Goal: Information Seeking & Learning: Learn about a topic

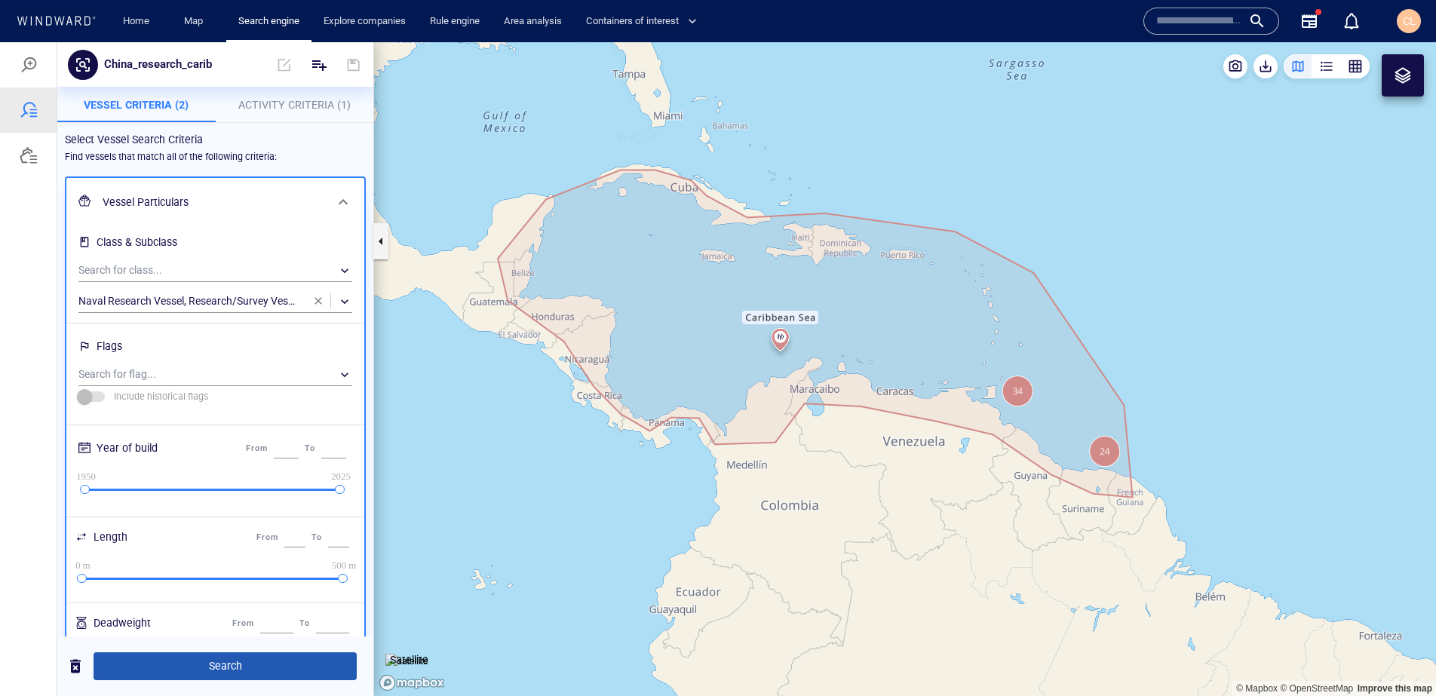
click at [255, 670] on span "Search" at bounding box center [225, 666] width 239 height 19
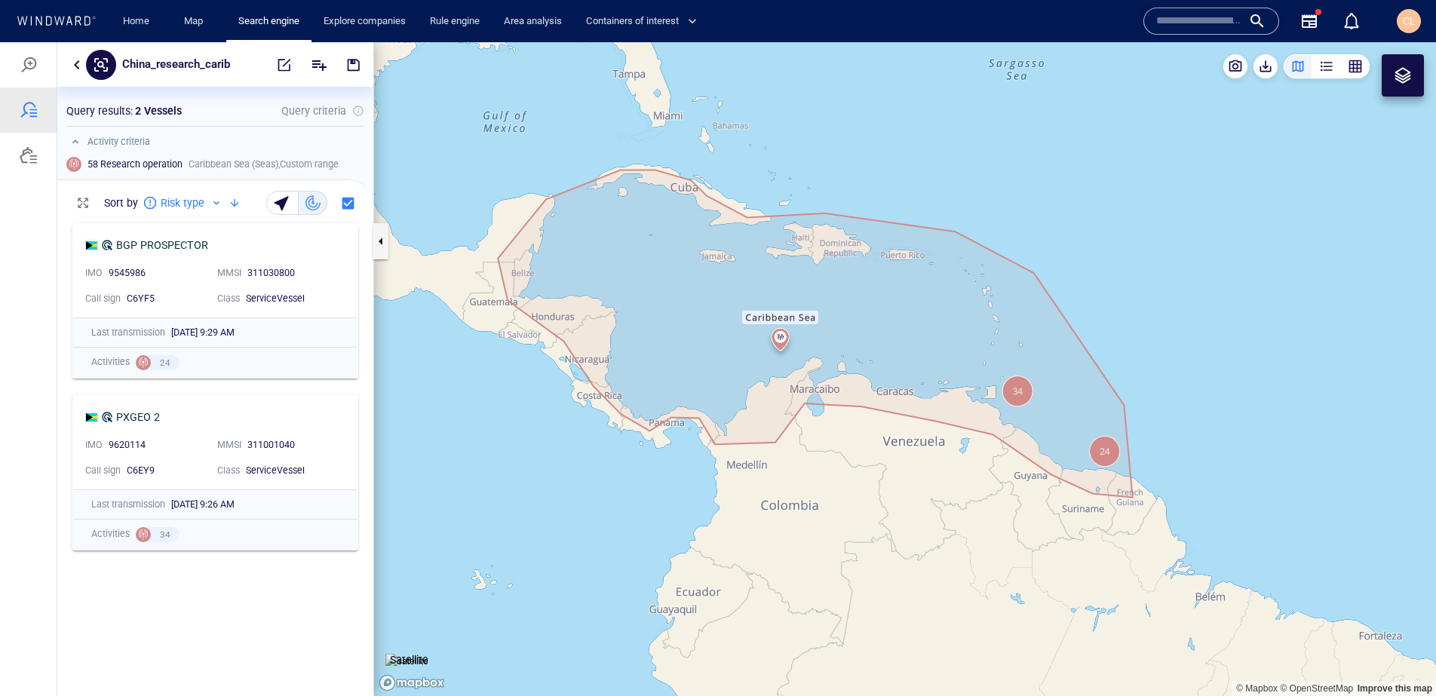
scroll to position [480, 316]
click at [143, 422] on div "PXGEO 2" at bounding box center [138, 417] width 44 height 18
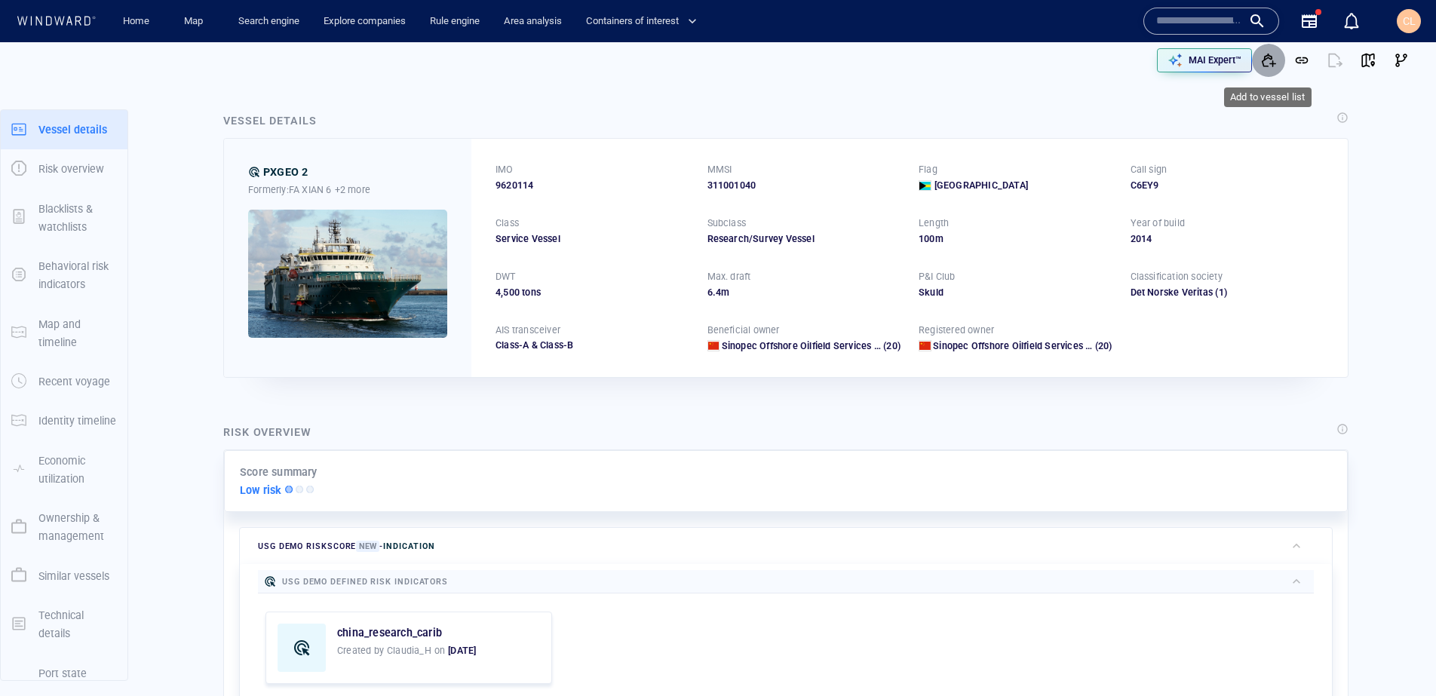
click at [1272, 63] on span "button" at bounding box center [1268, 60] width 15 height 15
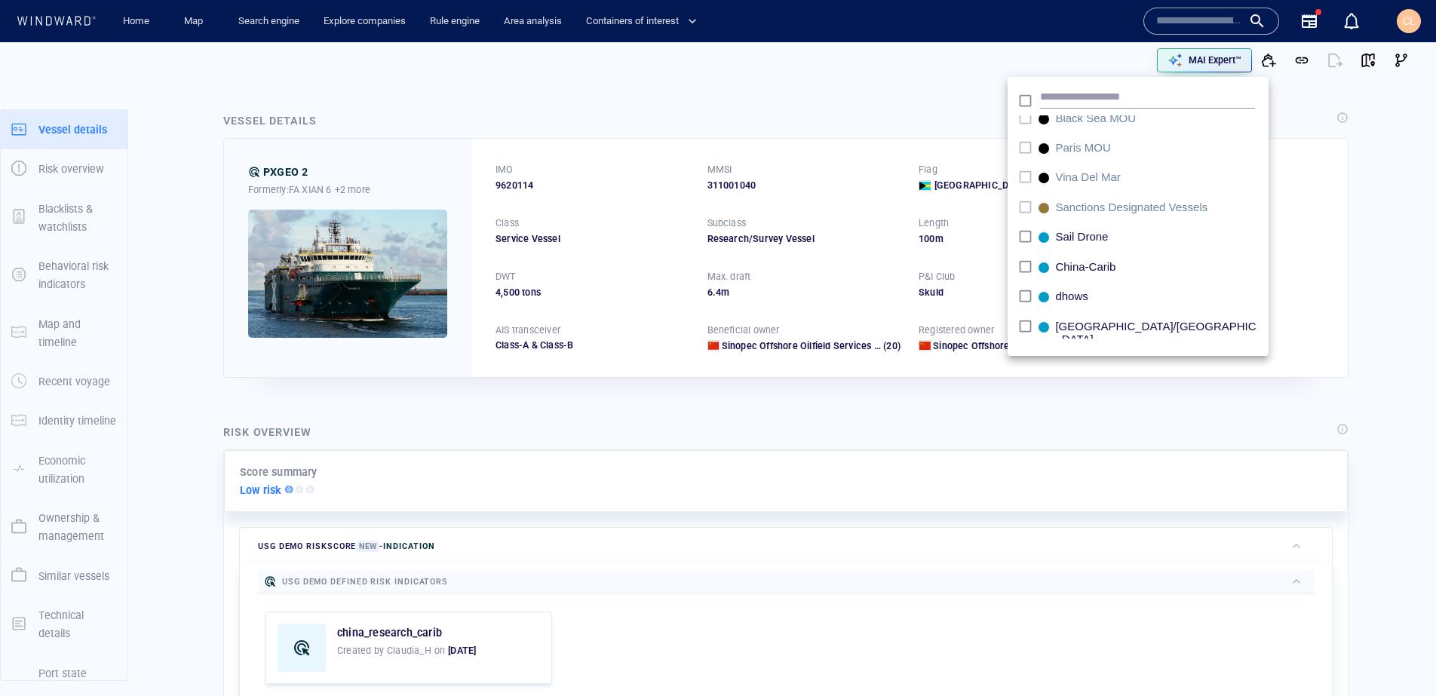
scroll to position [907, 0]
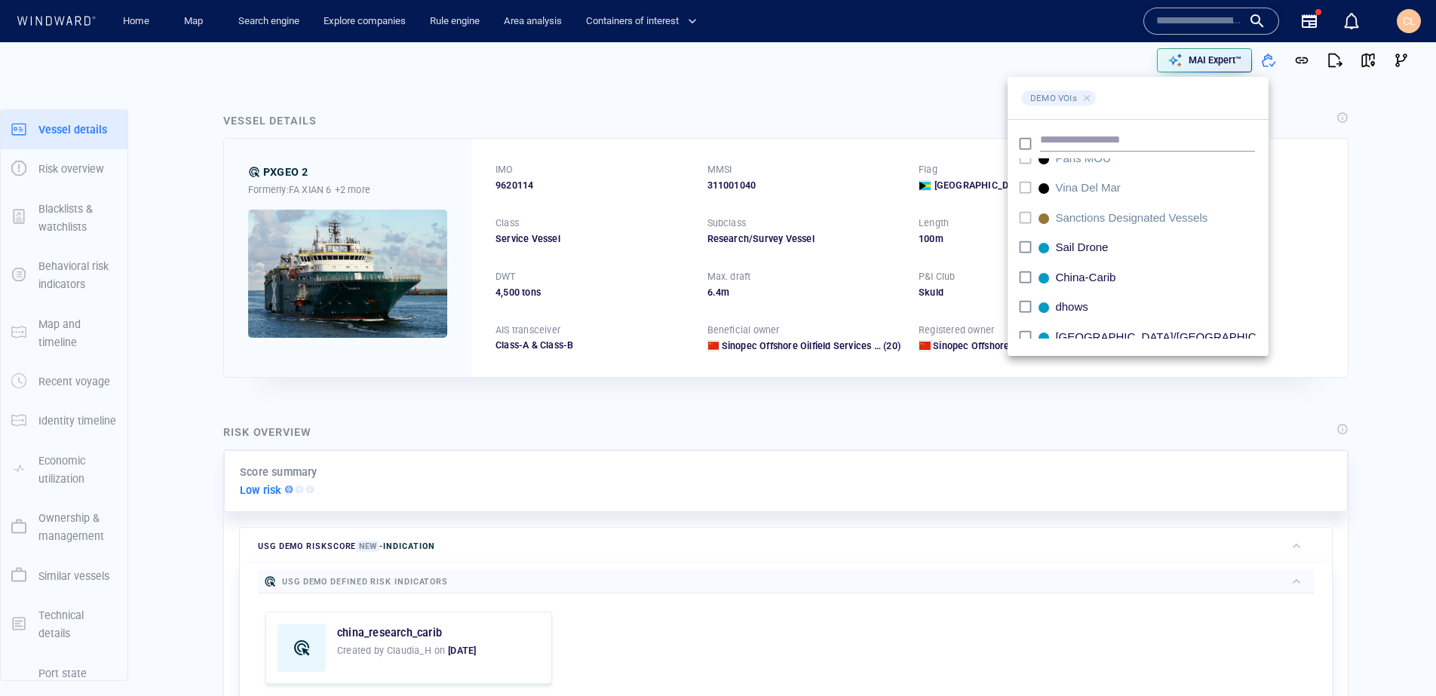
scroll to position [907, 0]
click at [872, 65] on div at bounding box center [718, 348] width 1436 height 696
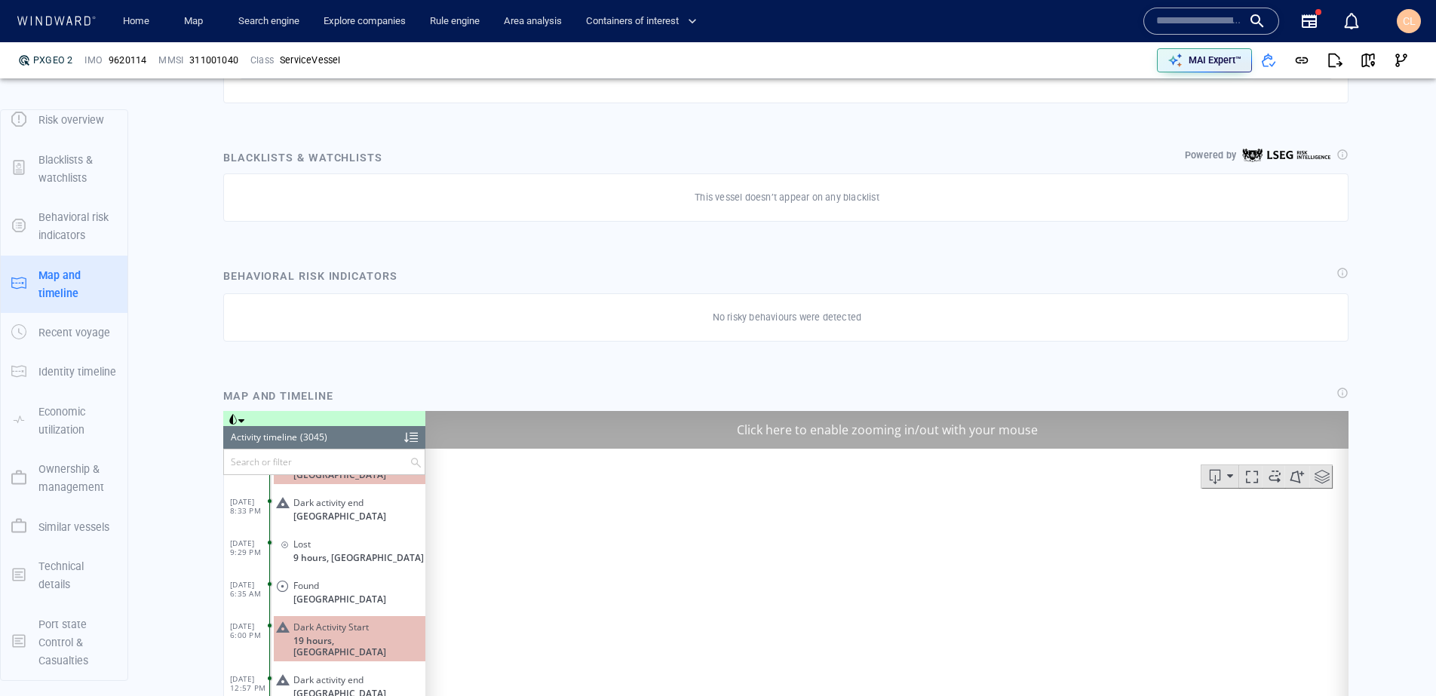
scroll to position [984, 0]
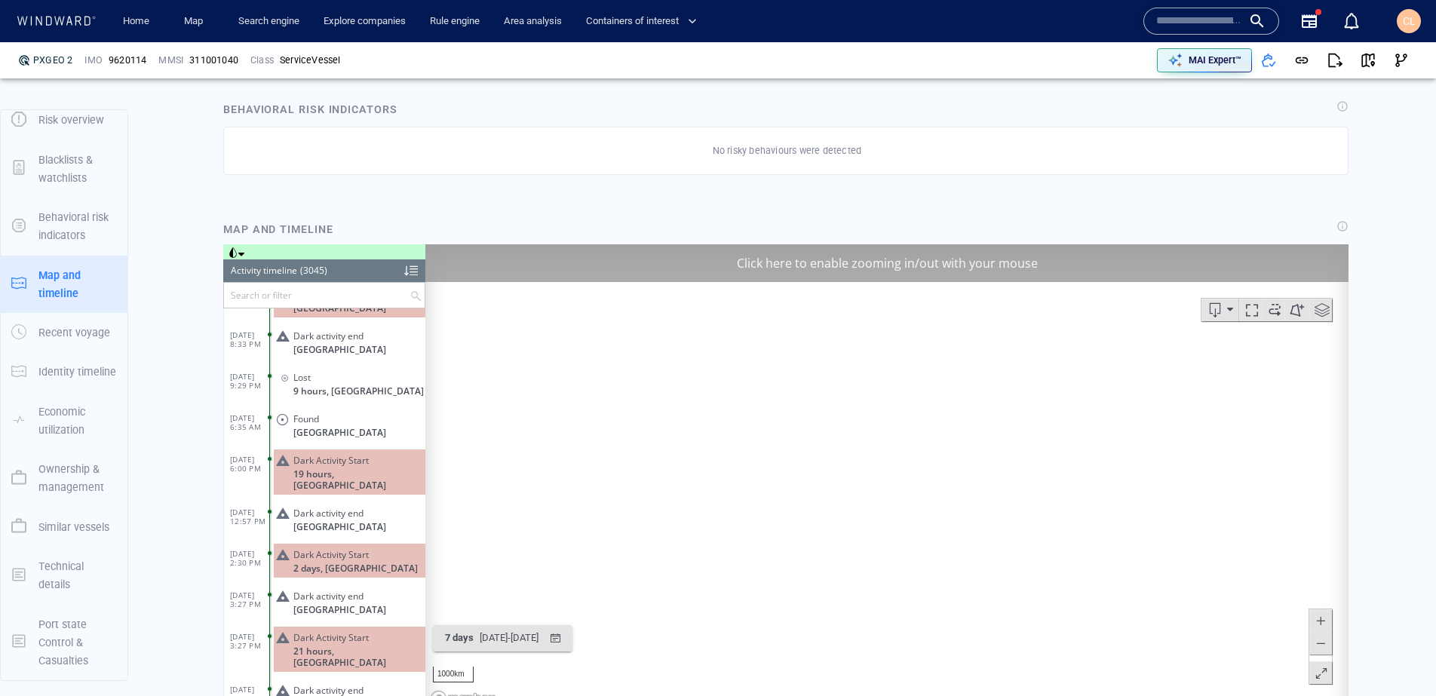
scroll to position [125948, 0]
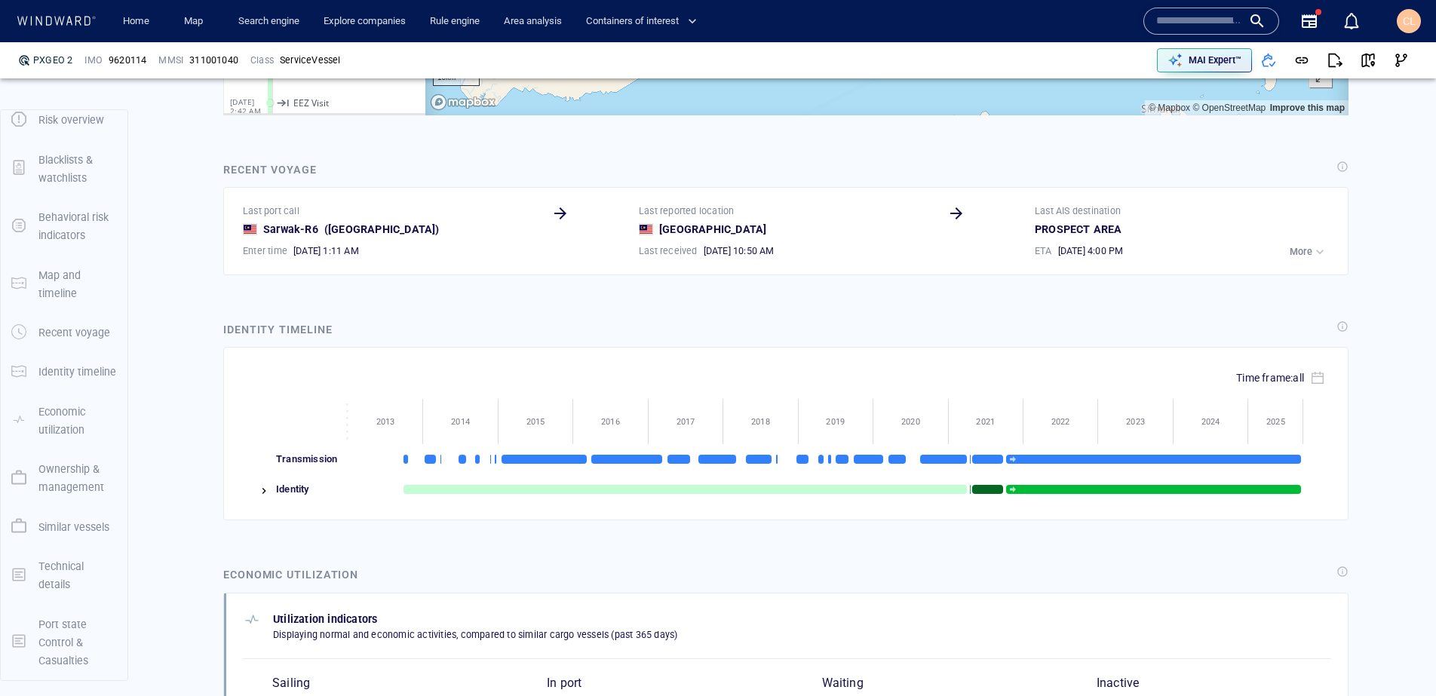
scroll to position [1590, 0]
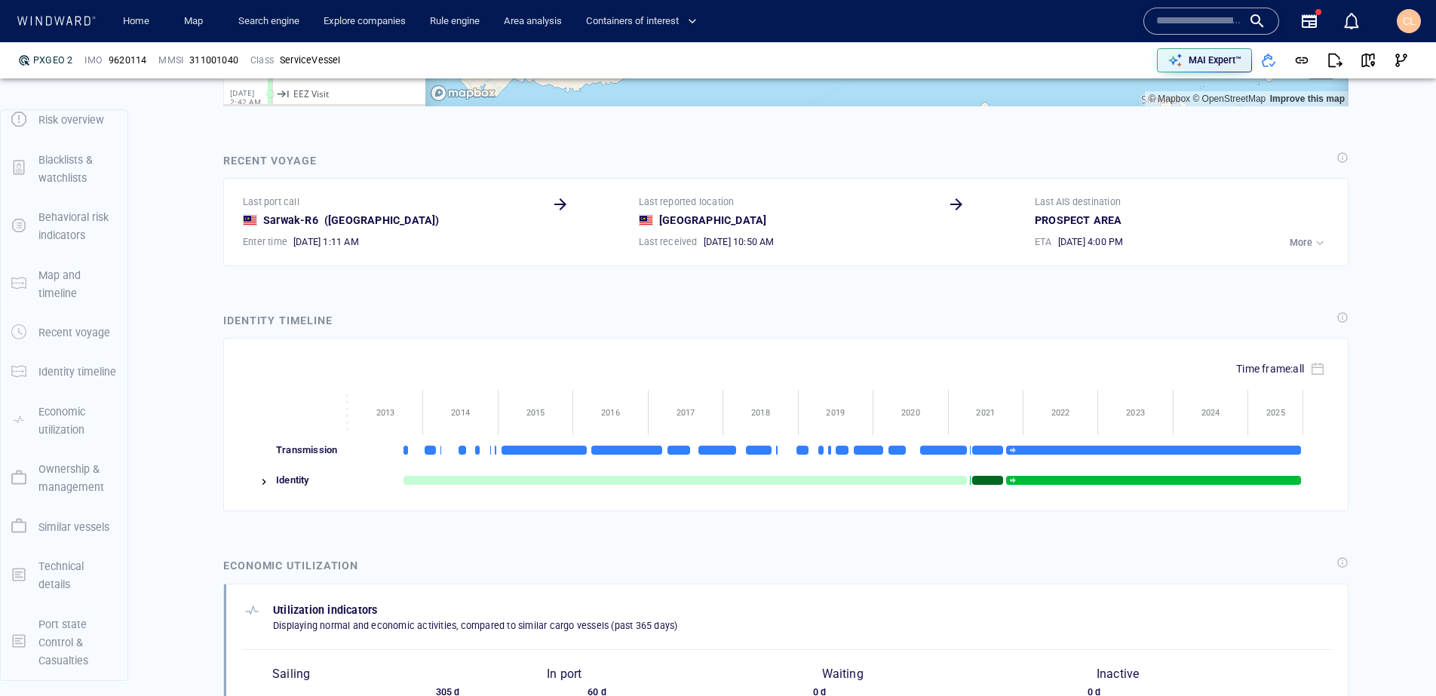
click at [264, 487] on img at bounding box center [264, 482] width 12 height 12
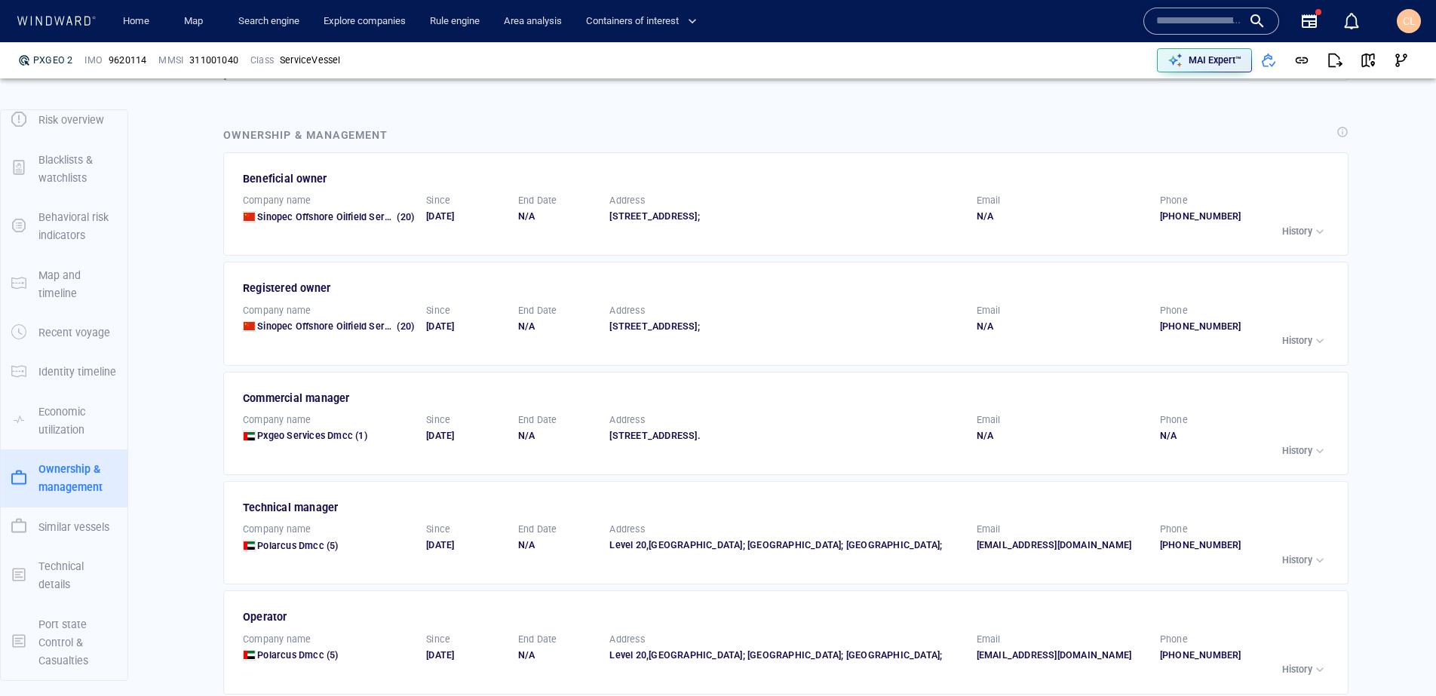
scroll to position [2488, 0]
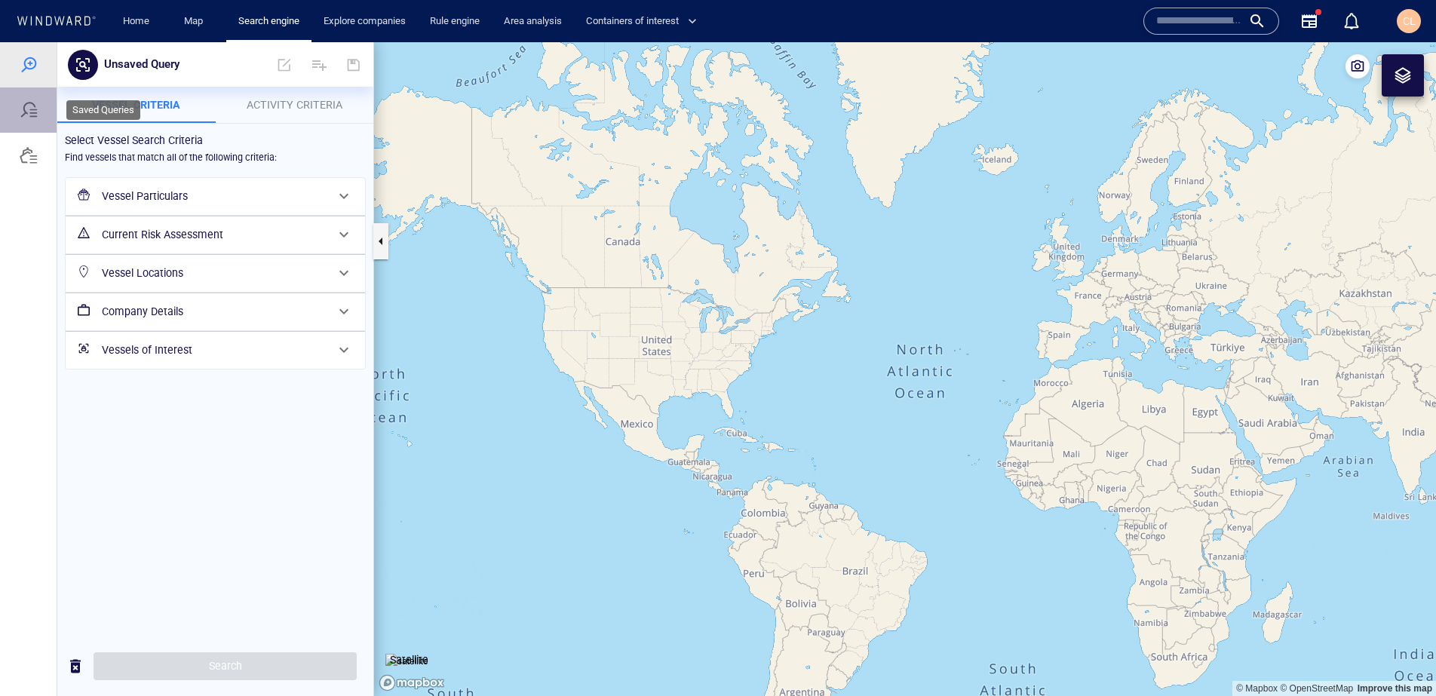
click at [32, 121] on div at bounding box center [28, 110] width 57 height 45
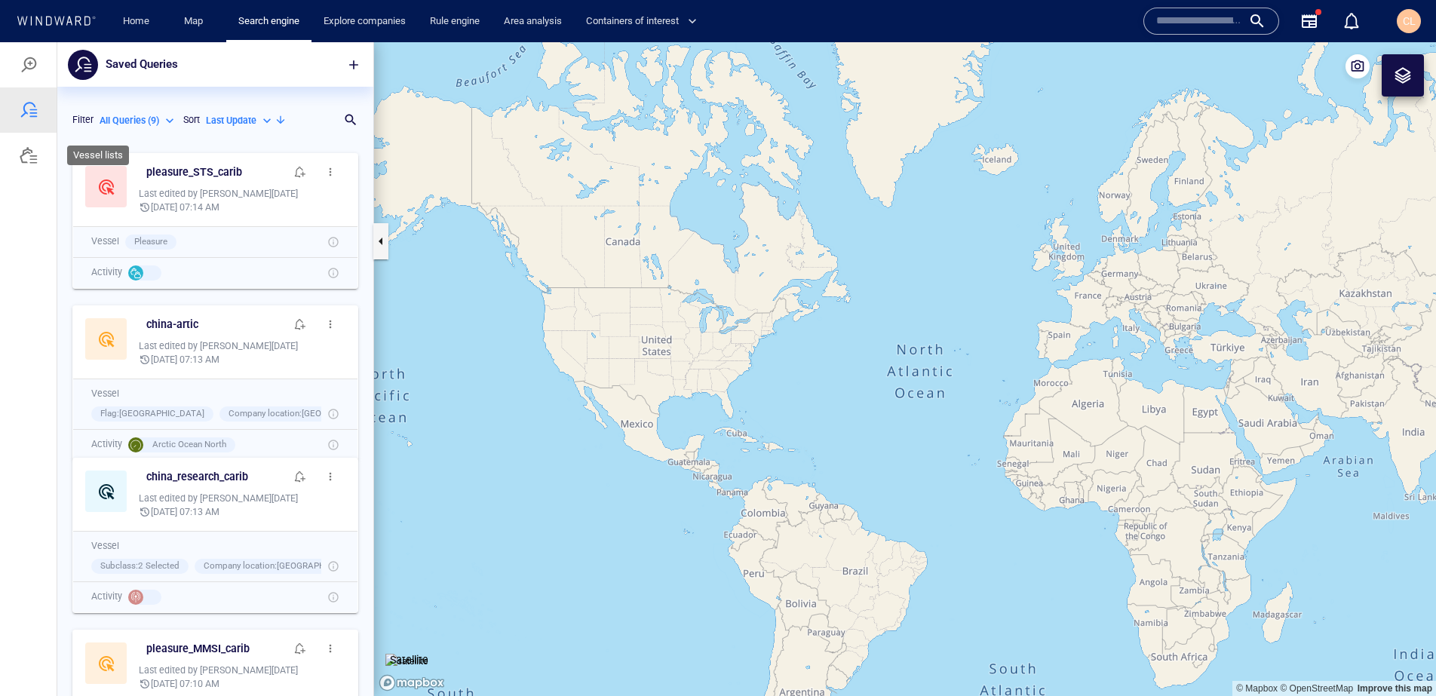
scroll to position [551, 316]
click at [220, 475] on h6 "china_research_carib" at bounding box center [197, 477] width 102 height 19
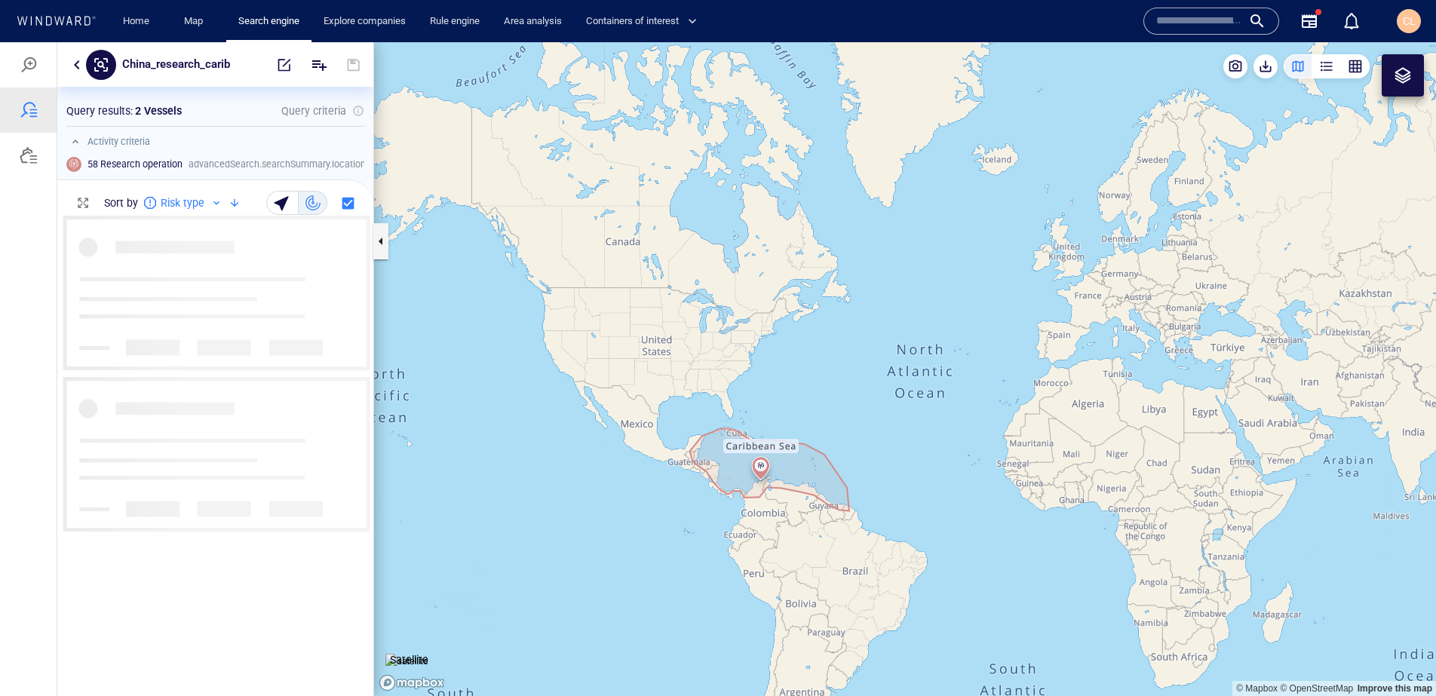
scroll to position [480, 316]
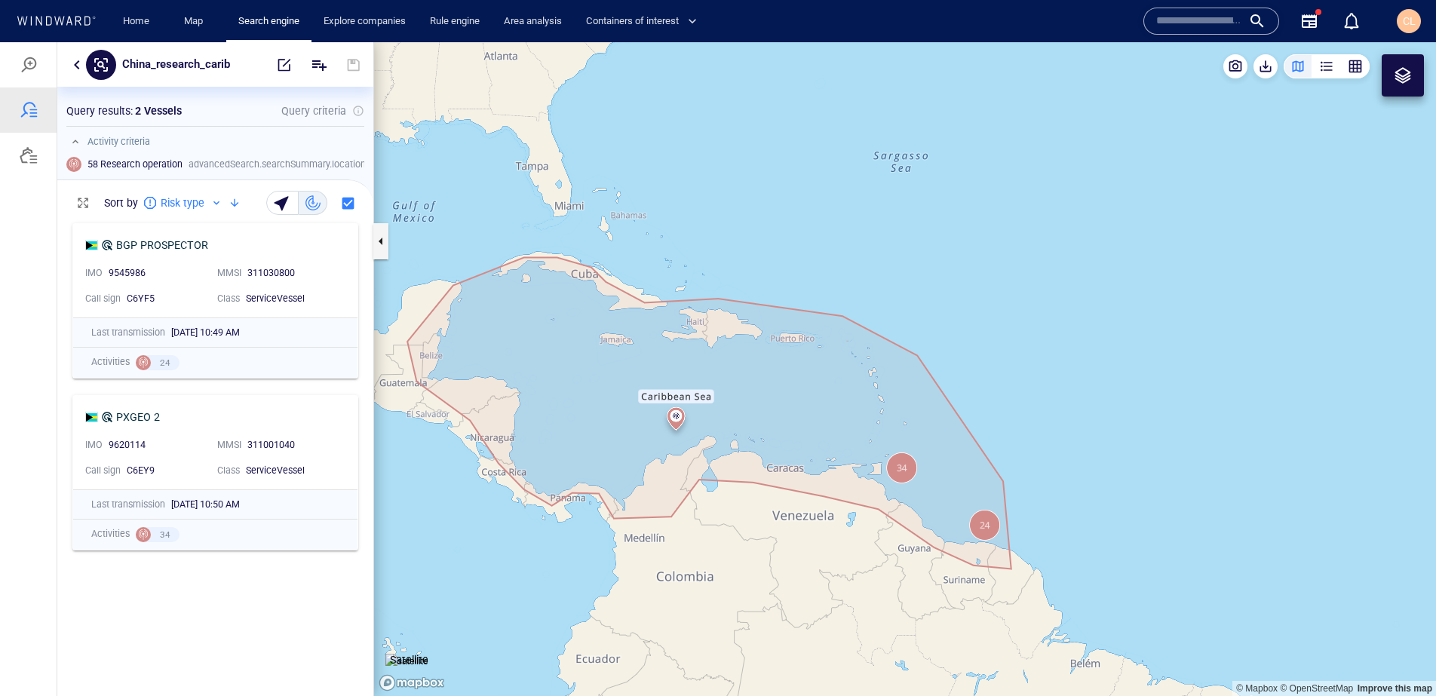
drag, startPoint x: 745, startPoint y: 513, endPoint x: 862, endPoint y: 508, distance: 117.1
click at [862, 508] on canvas "Map" at bounding box center [905, 369] width 1062 height 654
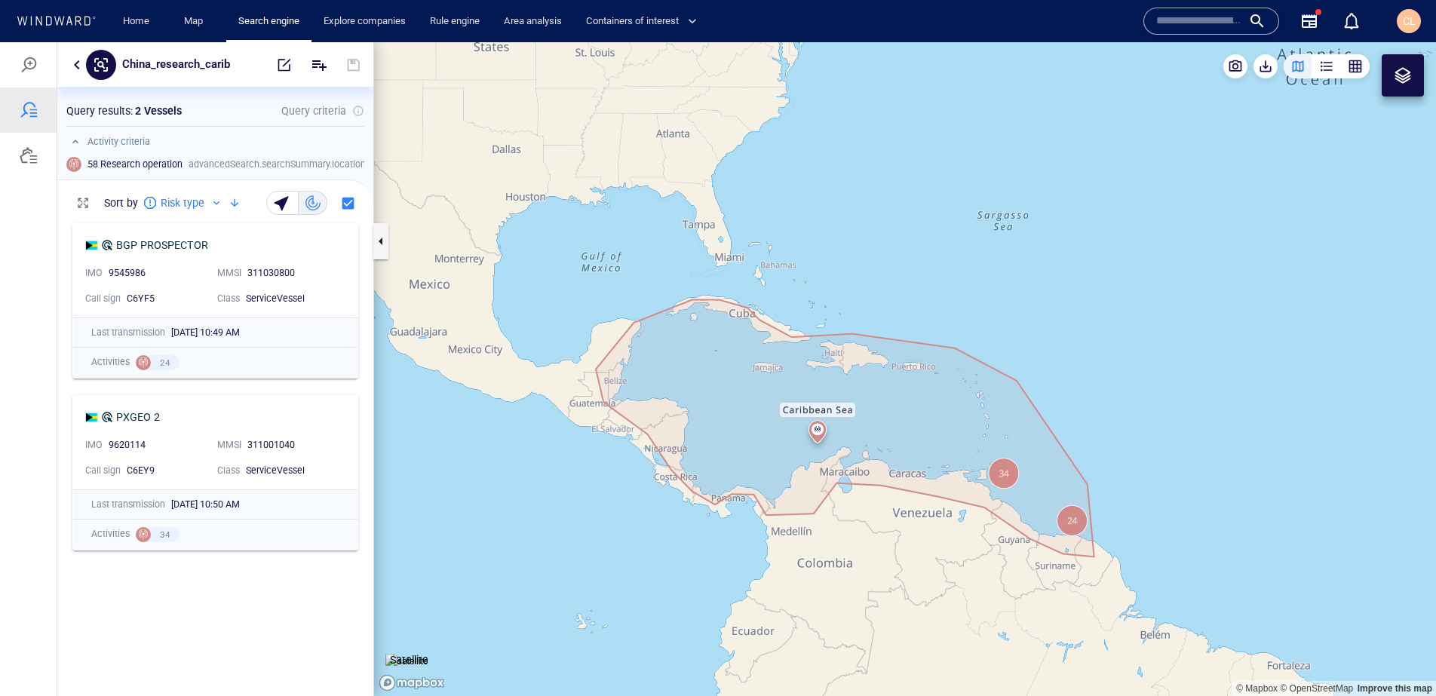
click at [855, 523] on canvas "Map" at bounding box center [905, 369] width 1062 height 654
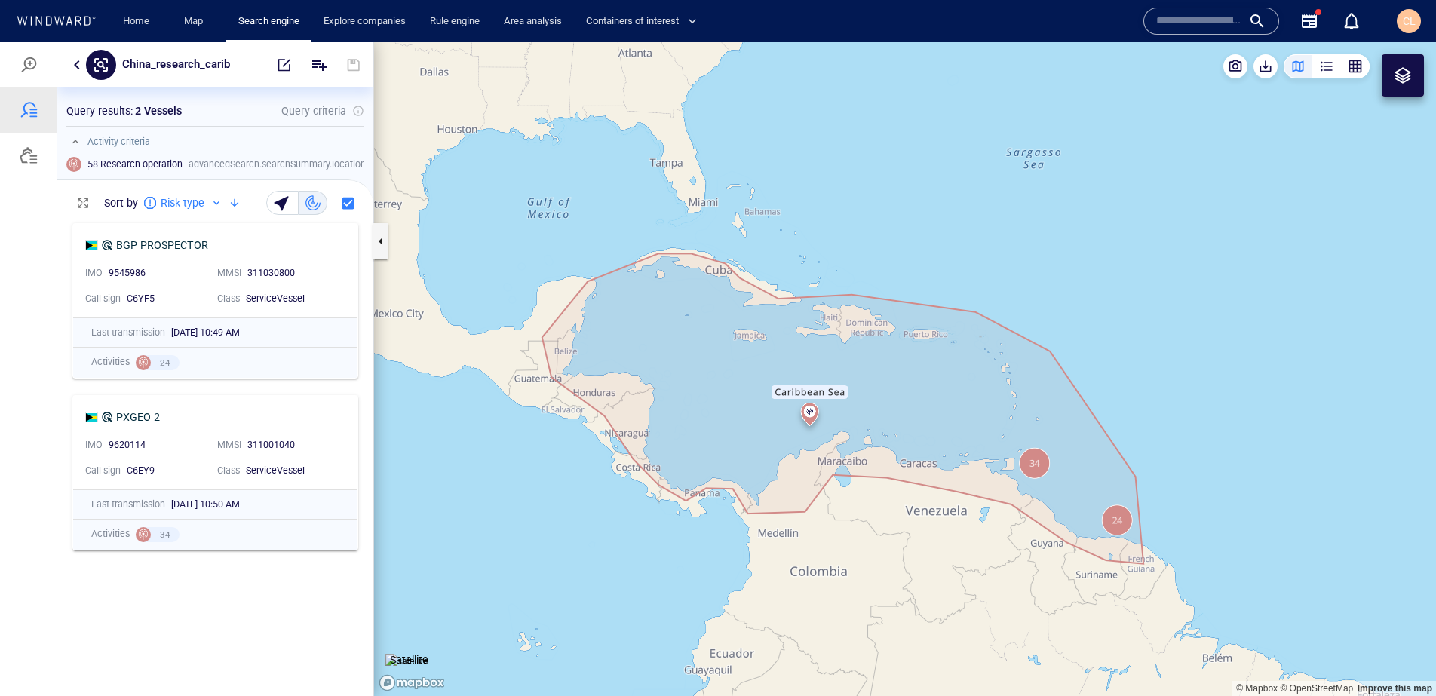
drag, startPoint x: 862, startPoint y: 526, endPoint x: 890, endPoint y: 528, distance: 28.8
click at [890, 528] on canvas "Map" at bounding box center [905, 369] width 1062 height 654
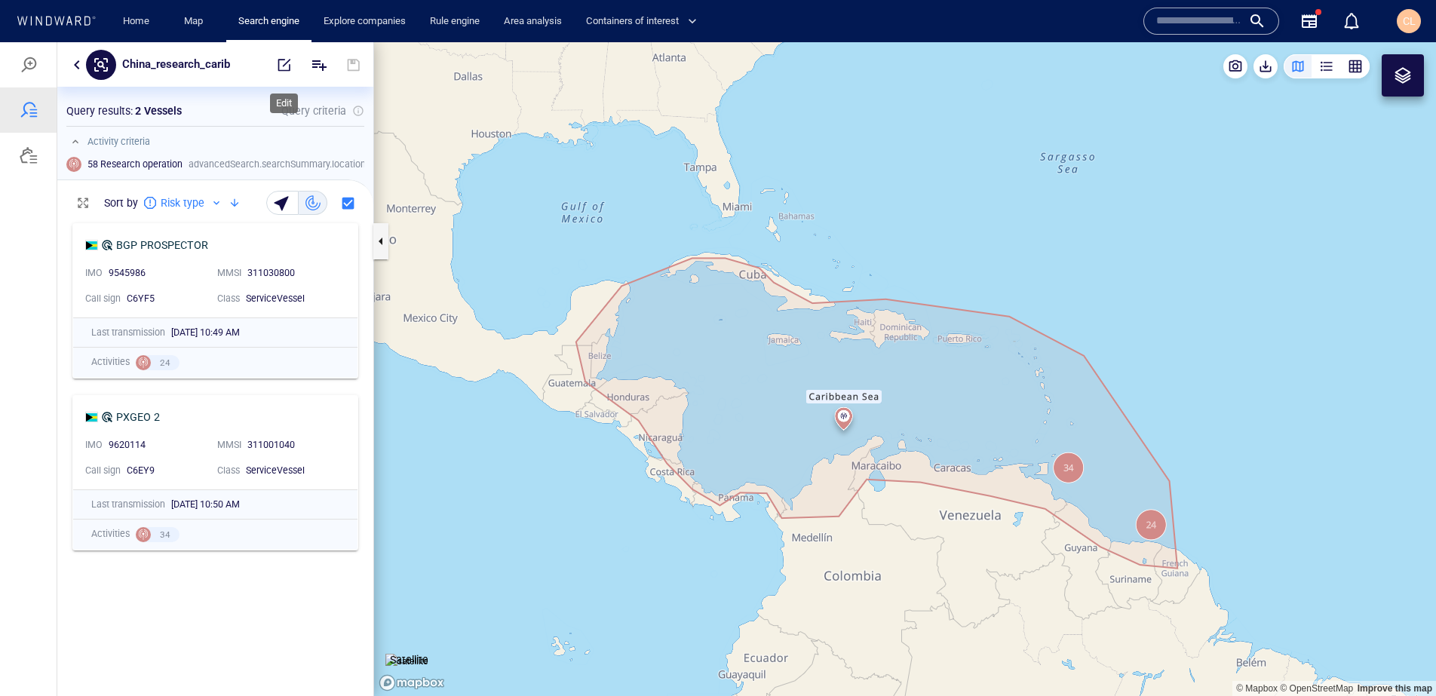
click at [284, 66] on span "button" at bounding box center [284, 64] width 15 height 15
click at [283, 66] on span at bounding box center [284, 65] width 33 height 36
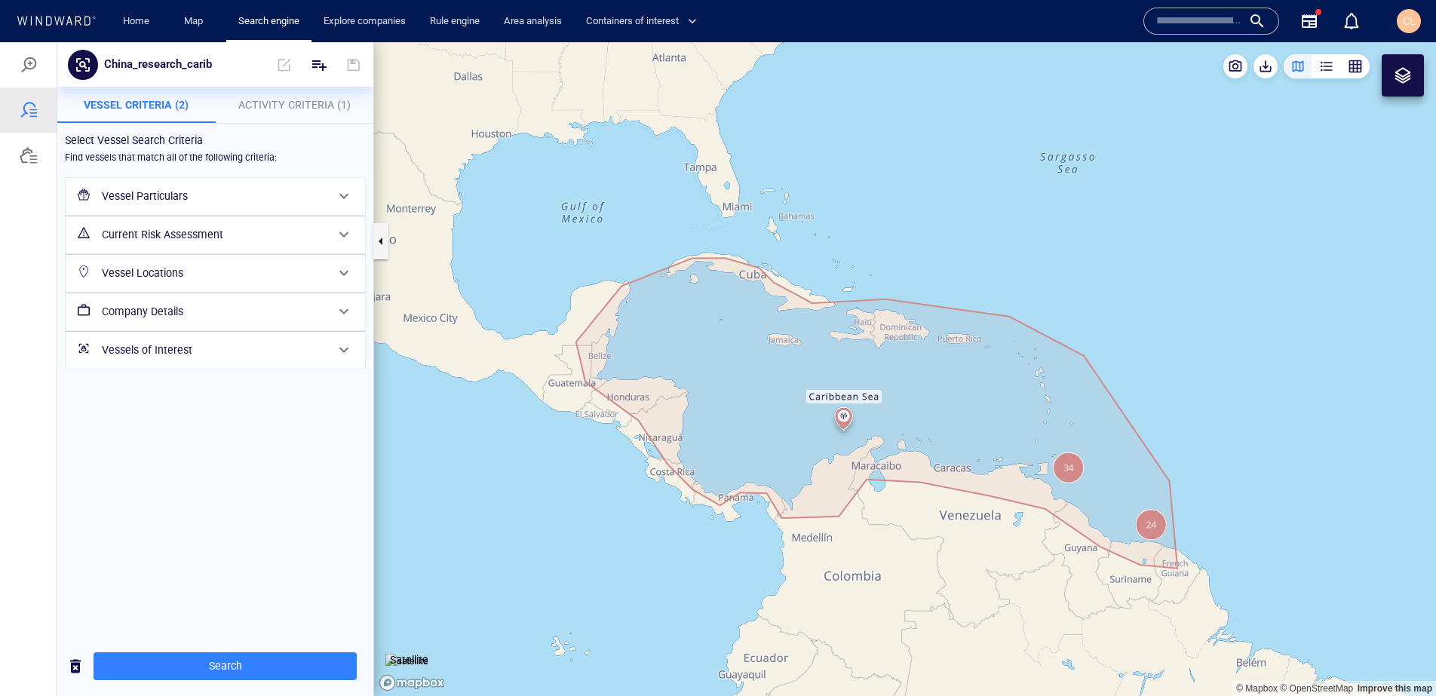
click at [271, 102] on span "Activity Criteria (1)" at bounding box center [294, 105] width 112 height 12
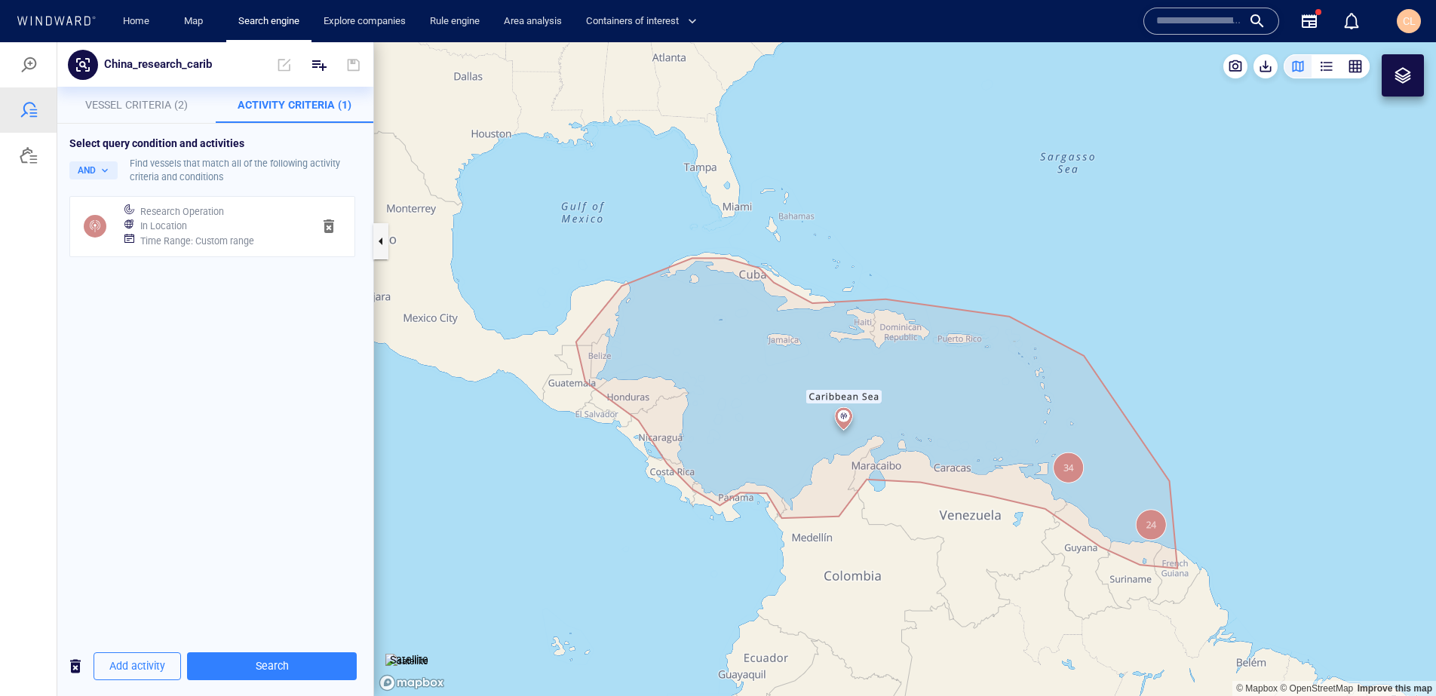
click at [148, 234] on h6 "Time Range : Custom range" at bounding box center [197, 241] width 114 height 15
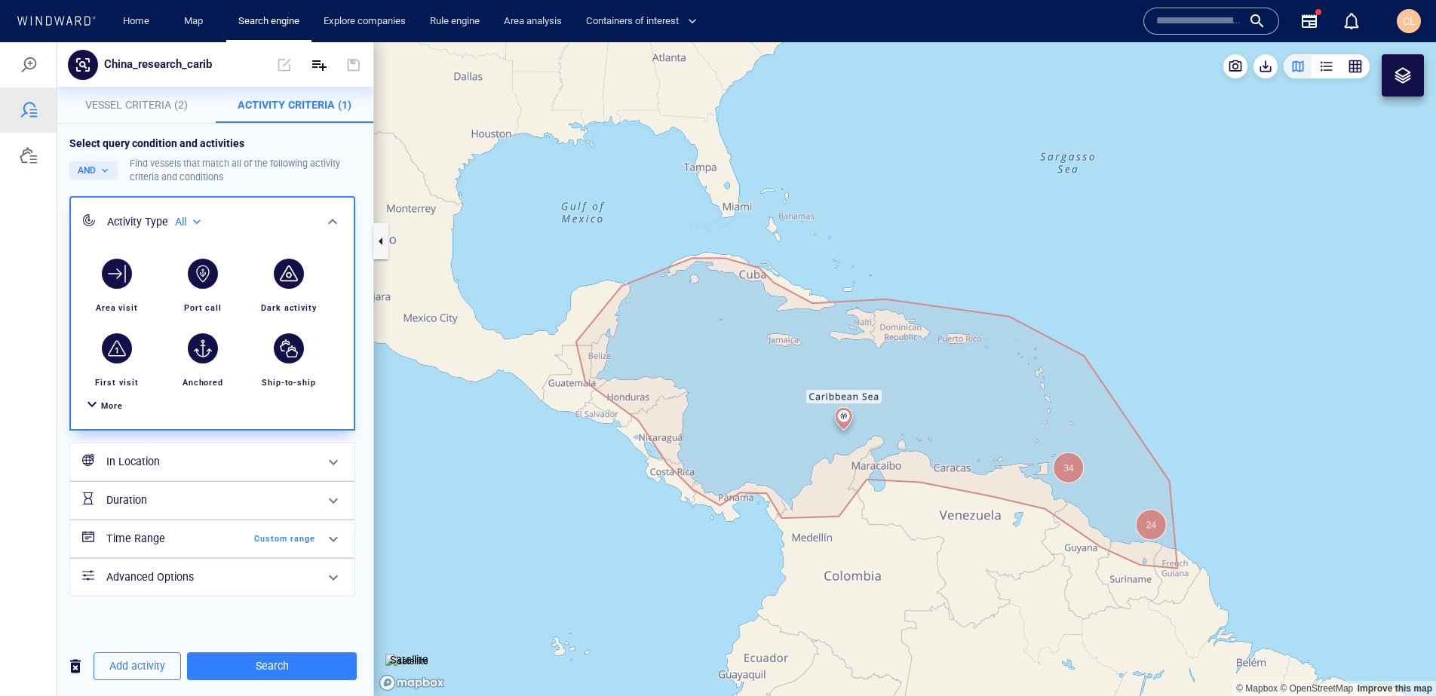
click at [96, 410] on div at bounding box center [92, 406] width 18 height 22
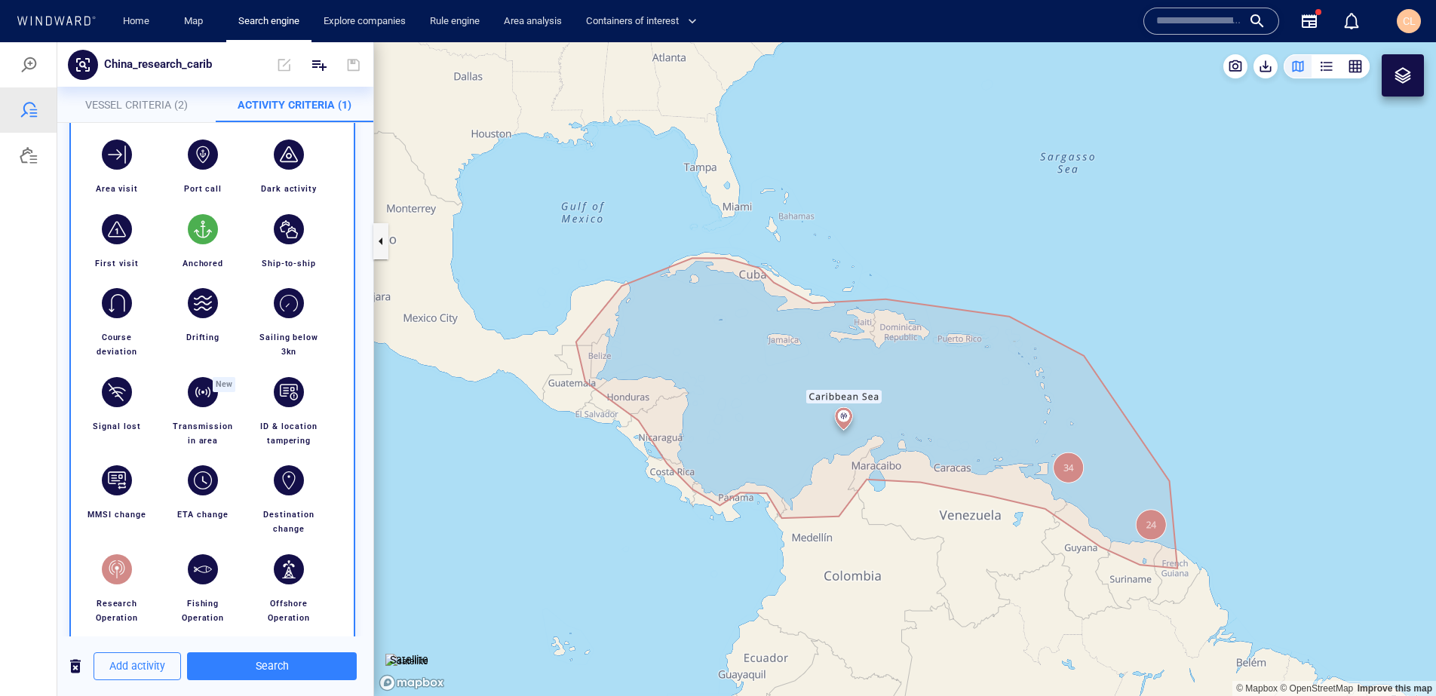
scroll to position [100, 0]
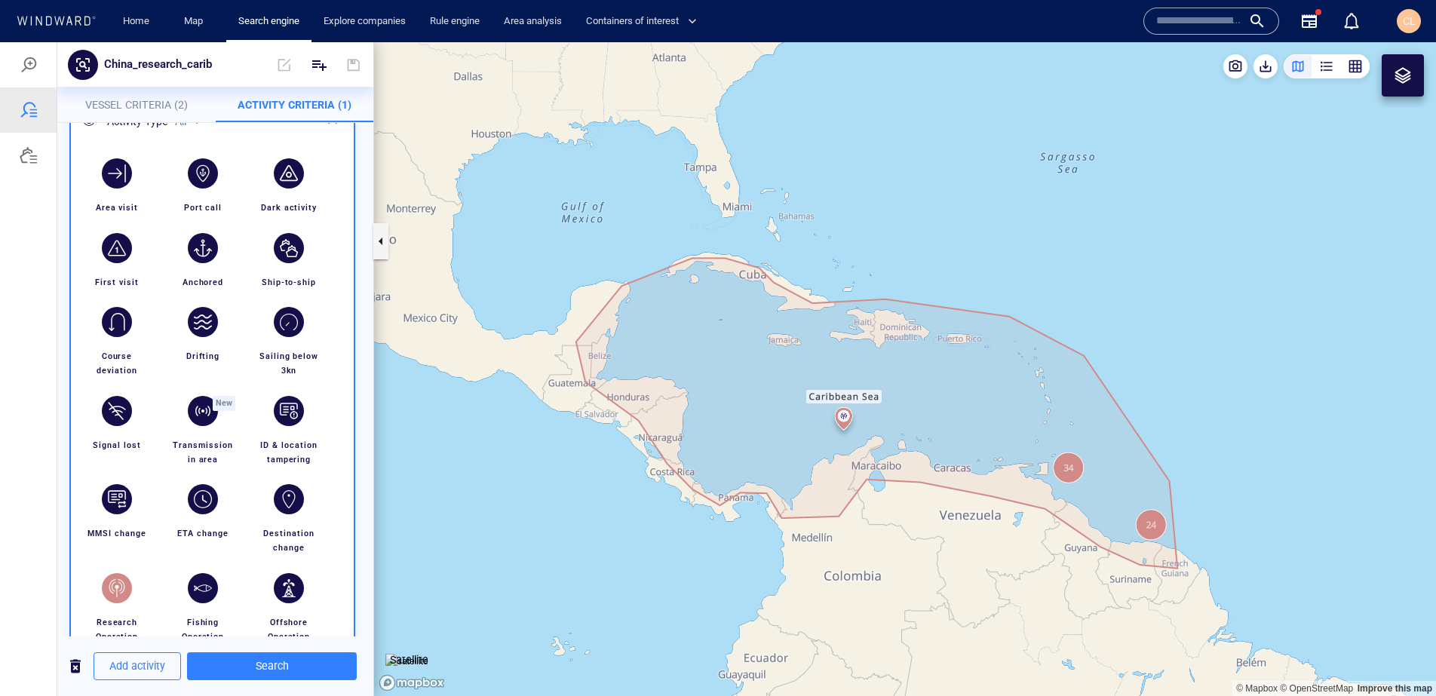
click at [153, 96] on p "Vessel Criteria (2)" at bounding box center [136, 105] width 140 height 18
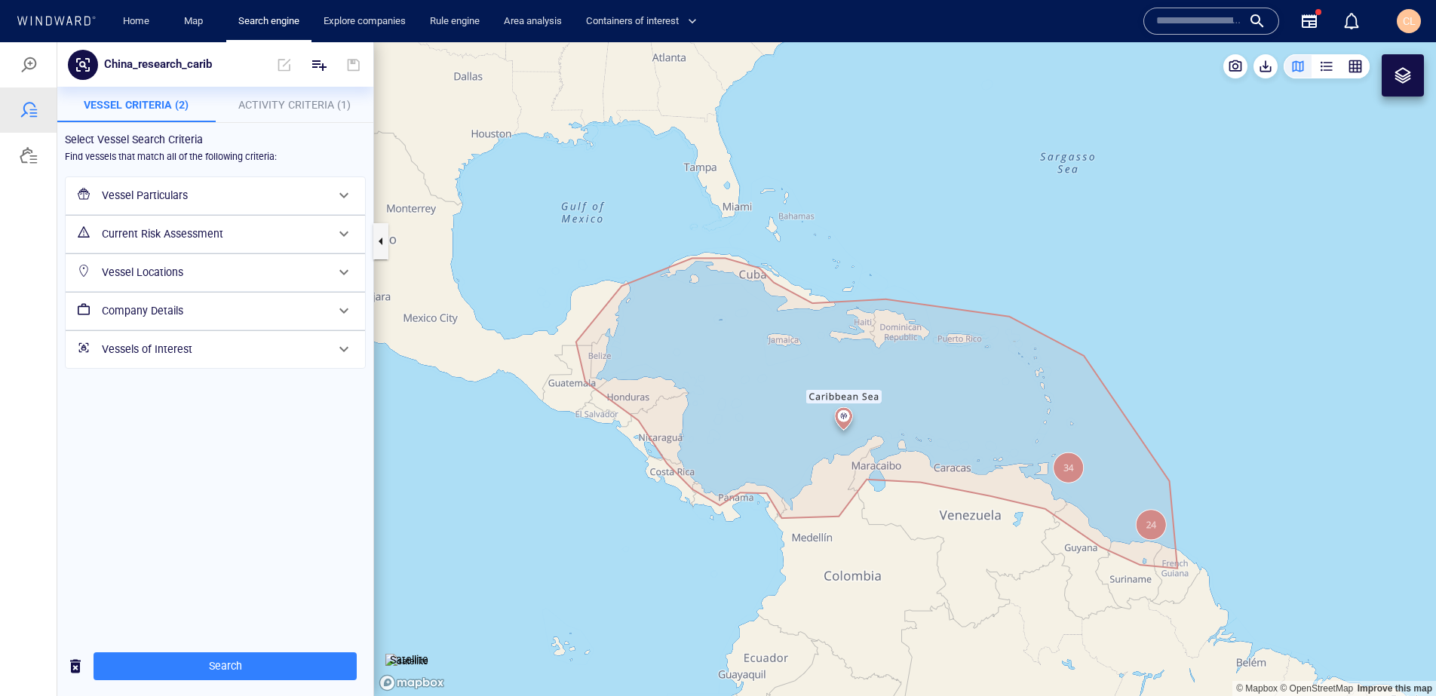
scroll to position [16, 0]
click at [151, 309] on h6 "Company Details" at bounding box center [214, 311] width 224 height 19
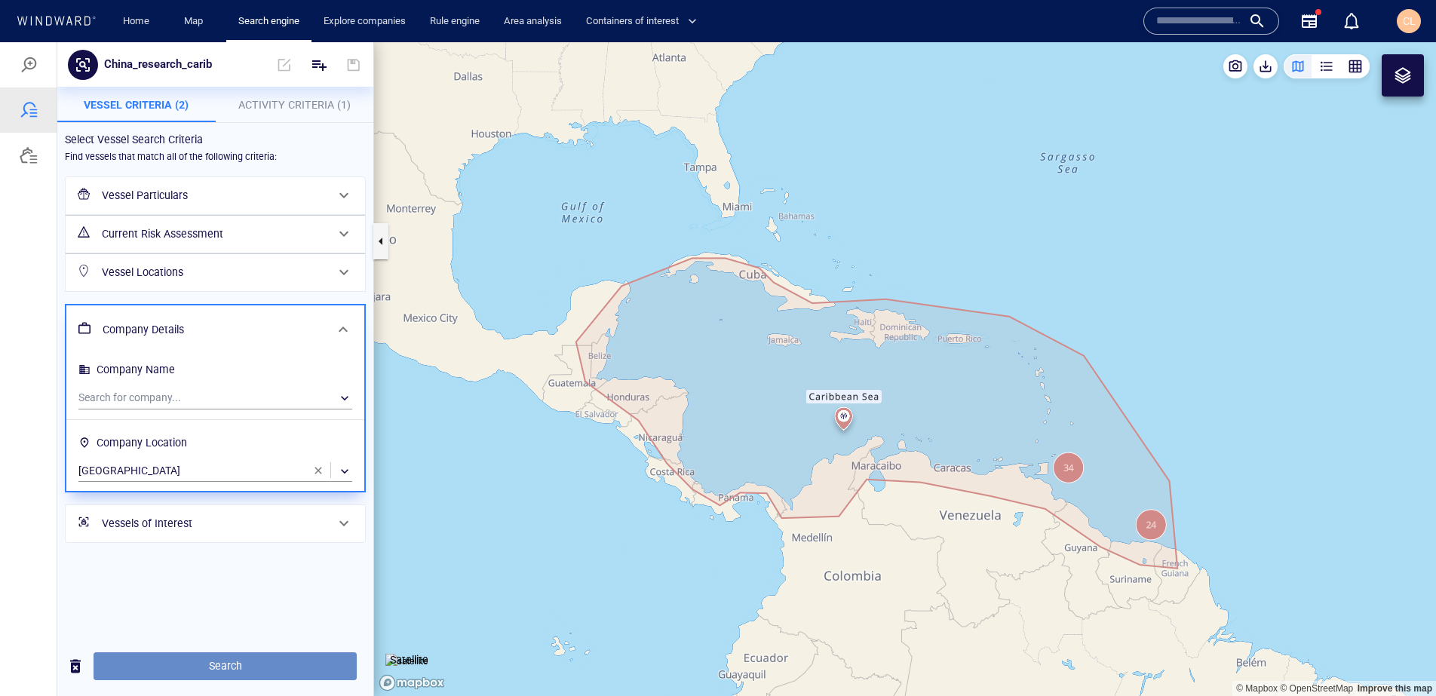
click at [175, 665] on span "Search" at bounding box center [225, 666] width 239 height 19
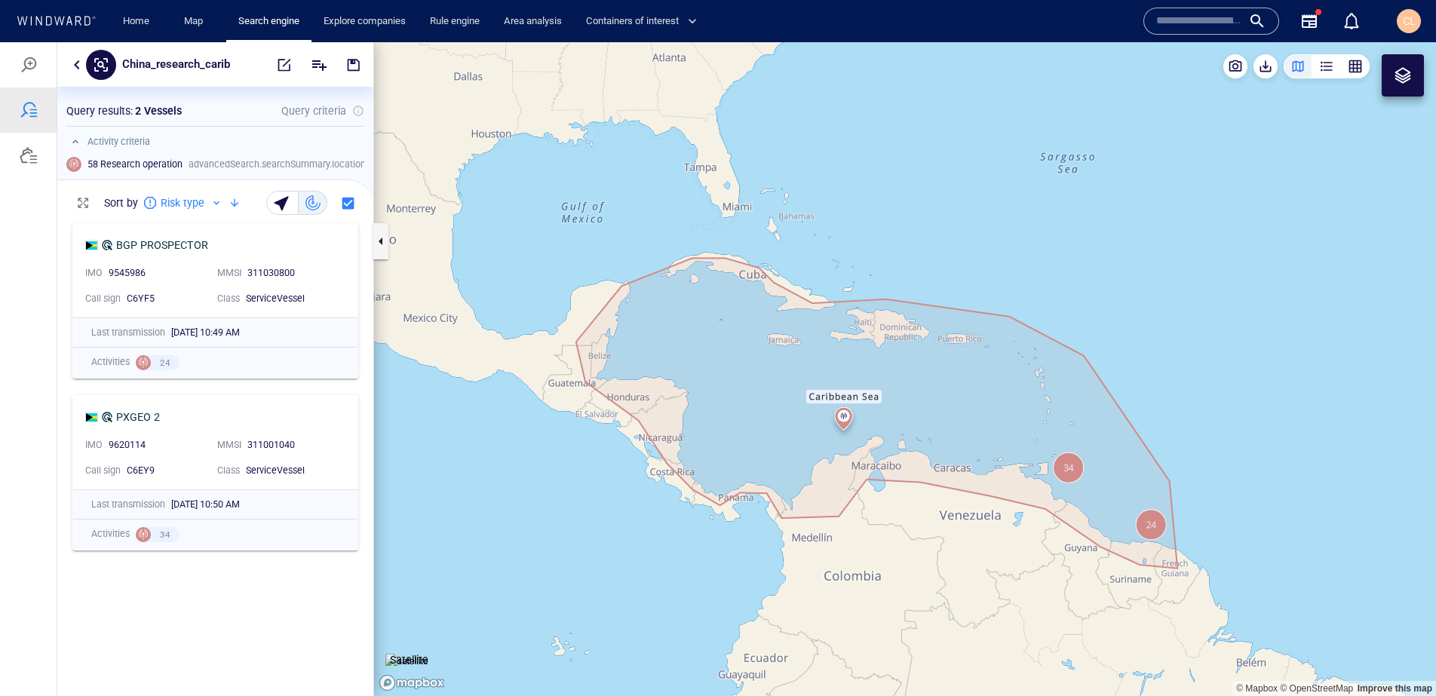
scroll to position [480, 316]
click at [184, 437] on div "9620114" at bounding box center [157, 446] width 103 height 20
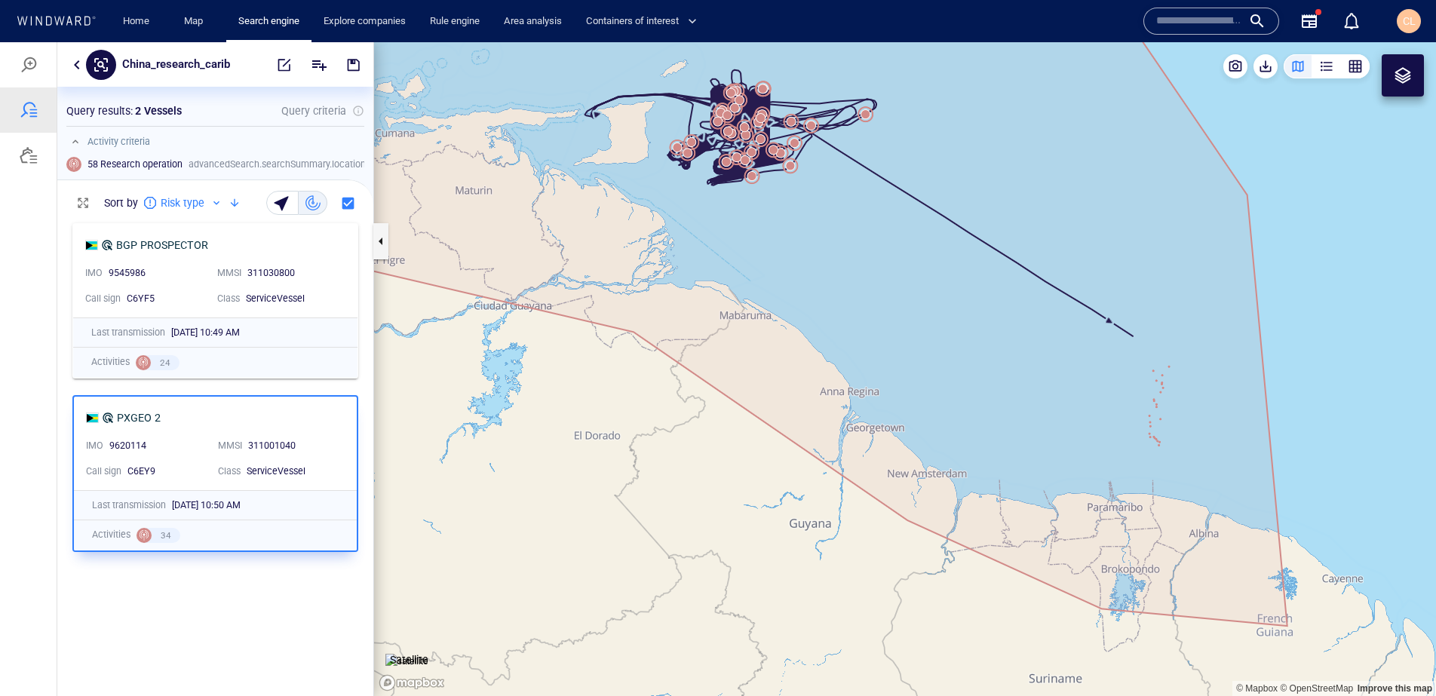
drag, startPoint x: 846, startPoint y: 279, endPoint x: 819, endPoint y: 318, distance: 47.7
click at [843, 333] on canvas "Map" at bounding box center [905, 369] width 1062 height 654
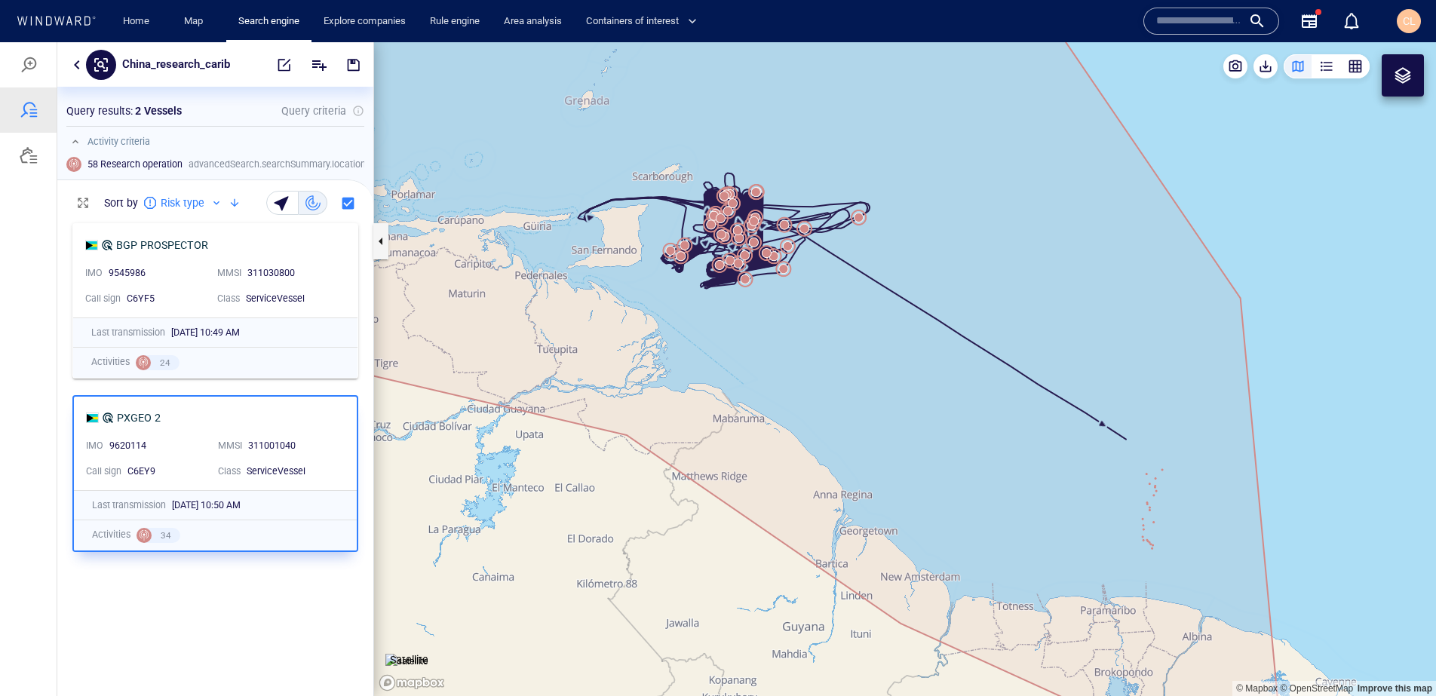
drag, startPoint x: 867, startPoint y: 377, endPoint x: 874, endPoint y: 389, distance: 13.8
click at [874, 389] on canvas "Map" at bounding box center [905, 369] width 1062 height 654
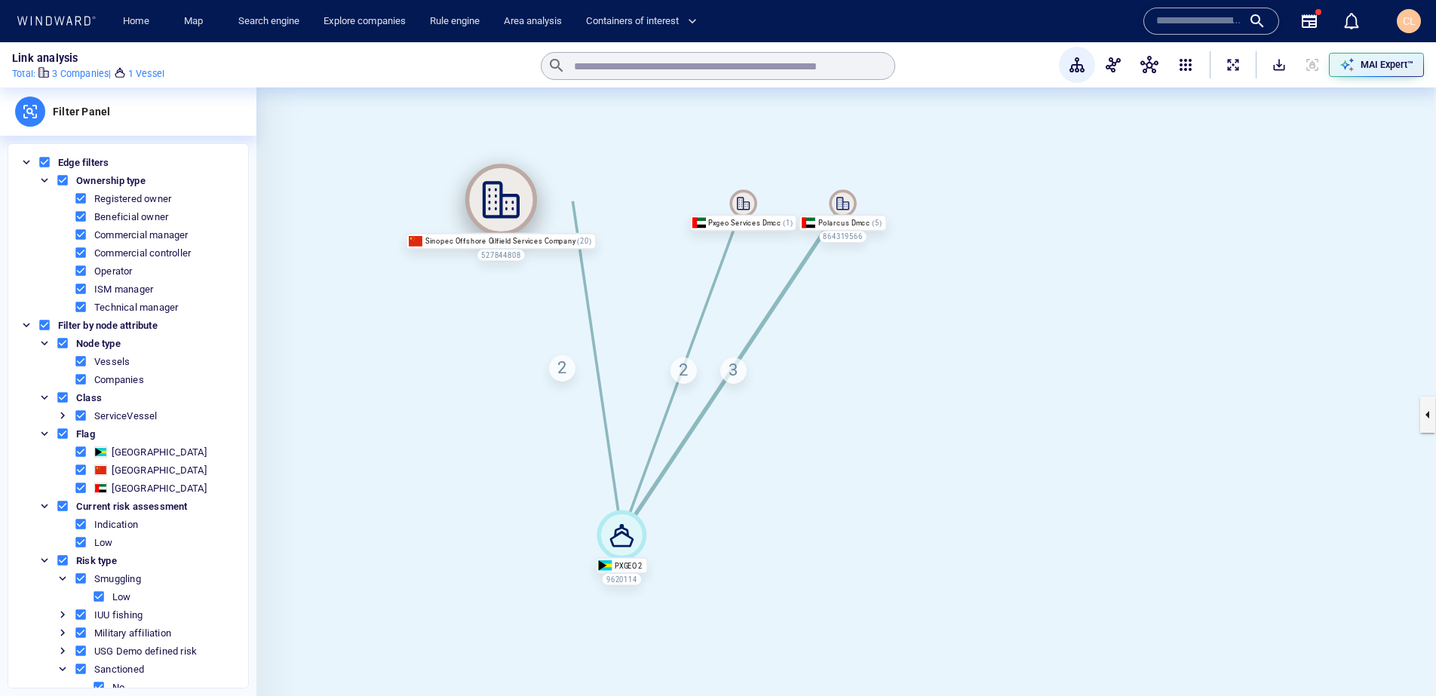
drag, startPoint x: 620, startPoint y: 199, endPoint x: 499, endPoint y: 195, distance: 120.8
click at [499, 195] on icon at bounding box center [501, 200] width 72 height 72
click at [563, 369] on div "2" at bounding box center [562, 368] width 26 height 26
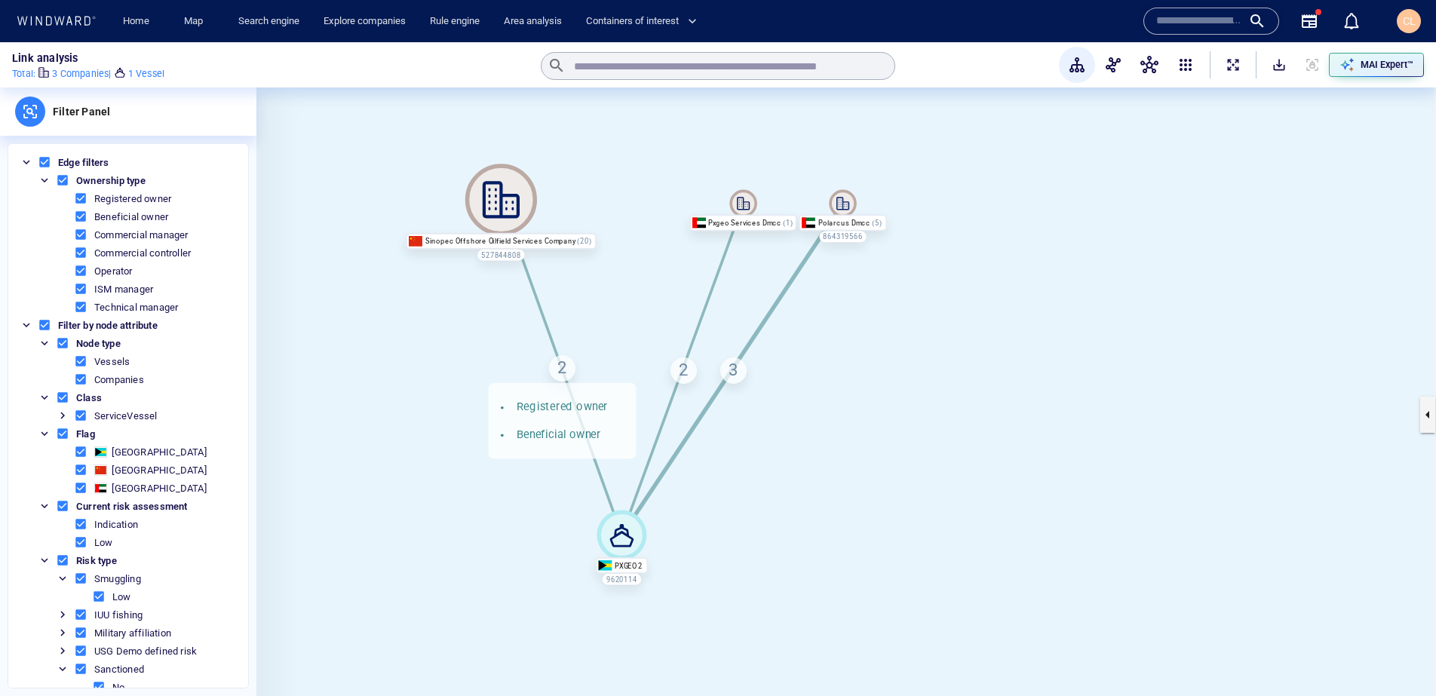
click at [564, 372] on div "2 Registered owner Beneficial owner" at bounding box center [562, 368] width 26 height 26
click at [1237, 66] on span "ExpandAllNodes" at bounding box center [1233, 64] width 15 height 15
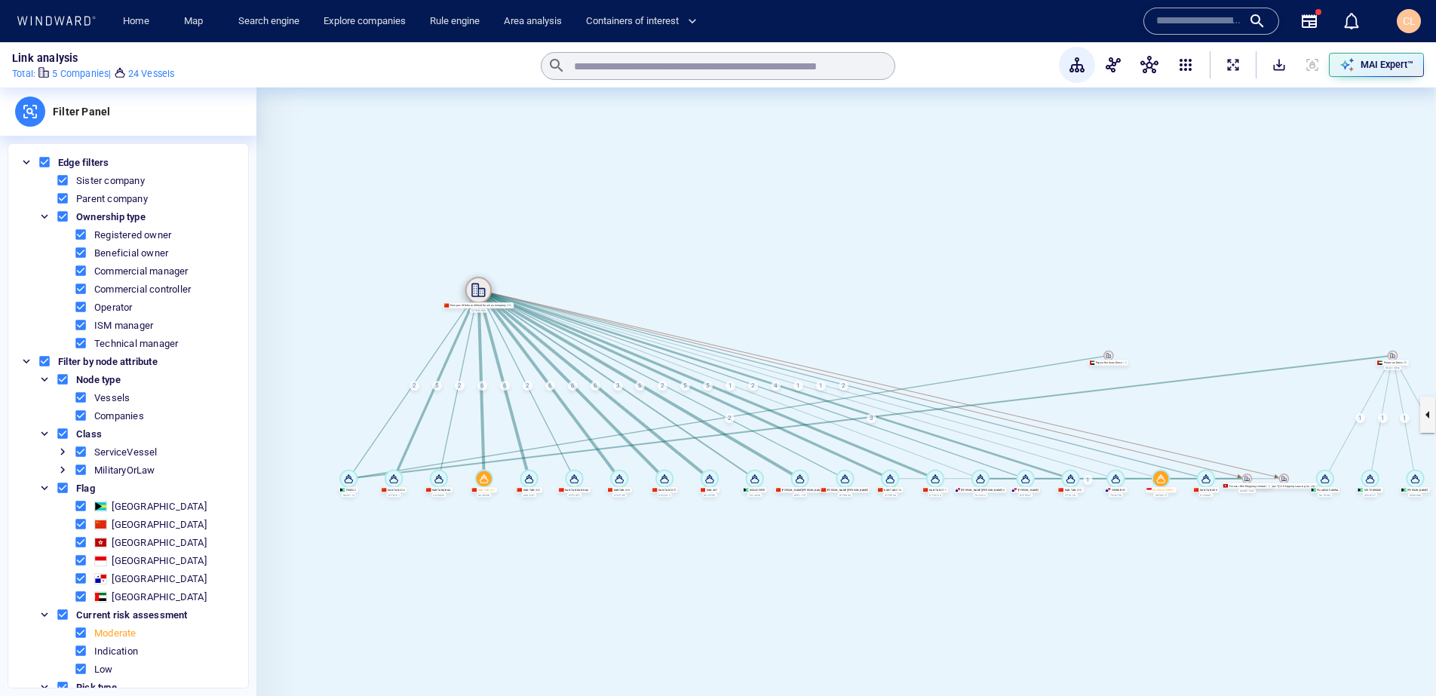
drag, startPoint x: 305, startPoint y: 351, endPoint x: 475, endPoint y: 287, distance: 182.2
click at [475, 287] on icon at bounding box center [478, 290] width 26 height 26
click at [1405, 59] on p "MAI Expert™" at bounding box center [1387, 65] width 53 height 14
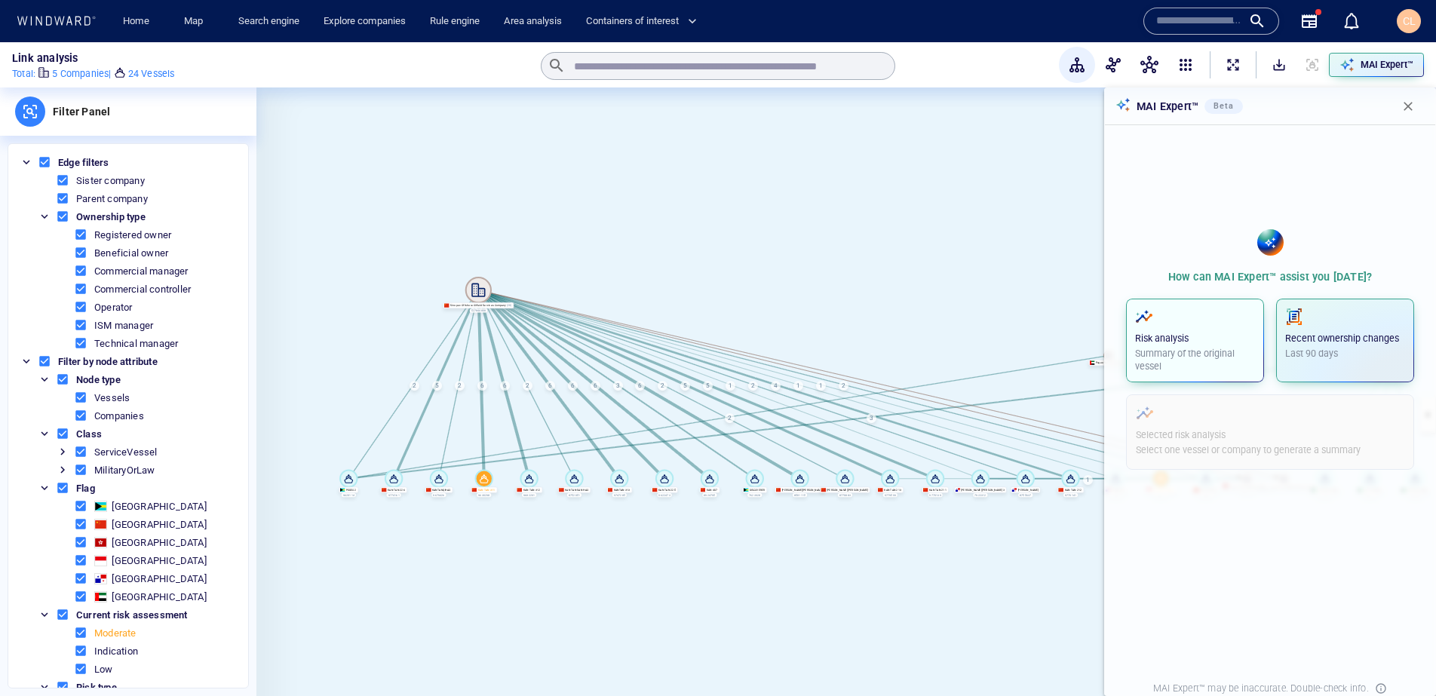
click at [1197, 349] on p "Summary of the original vessel" at bounding box center [1195, 360] width 120 height 27
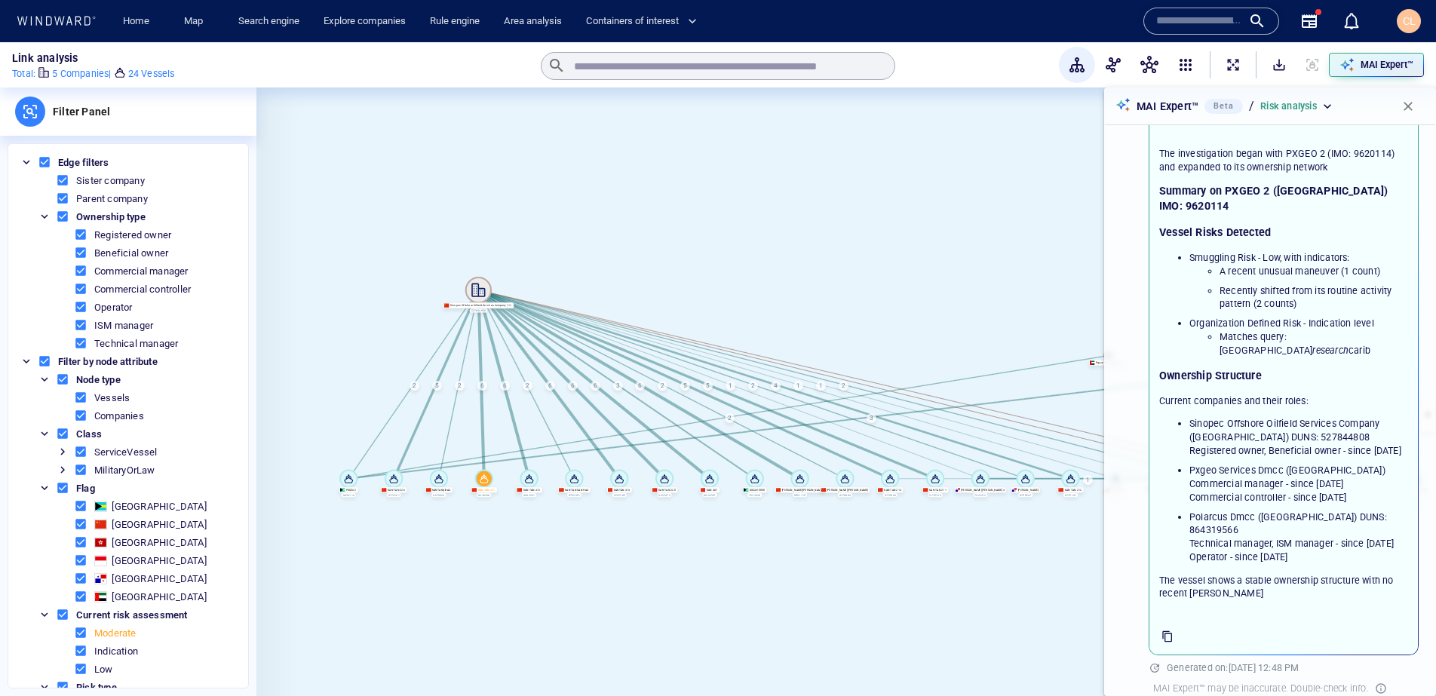
scroll to position [48, 0]
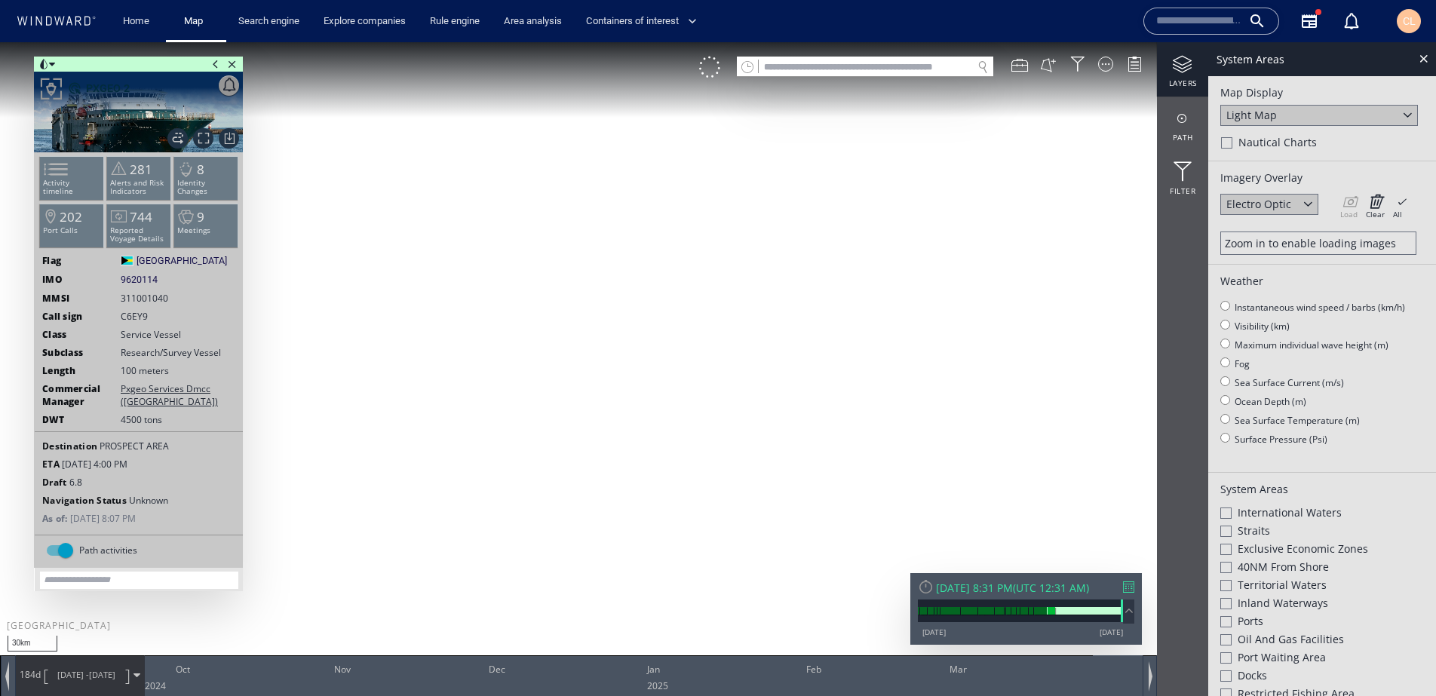
scroll to position [376, 0]
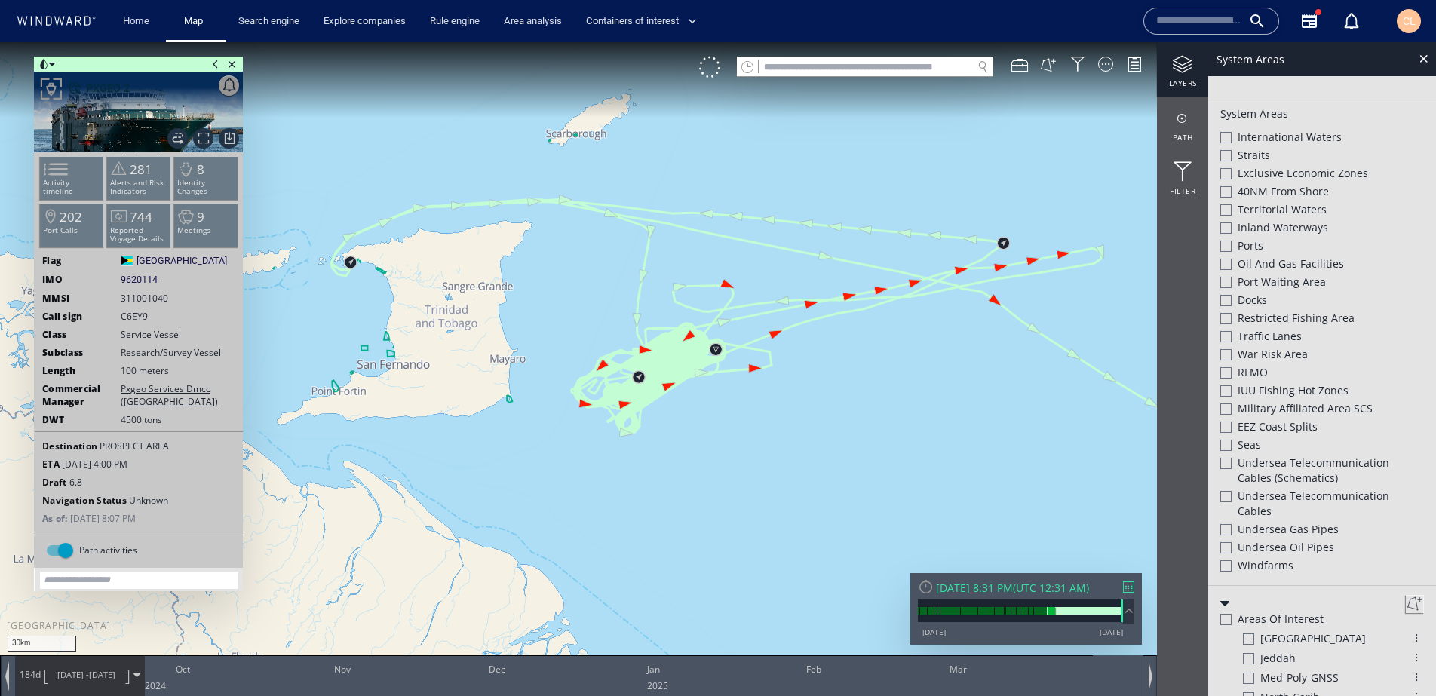
drag, startPoint x: 559, startPoint y: 334, endPoint x: 576, endPoint y: 294, distance: 43.3
click at [576, 294] on canvas "Map" at bounding box center [718, 361] width 1436 height 639
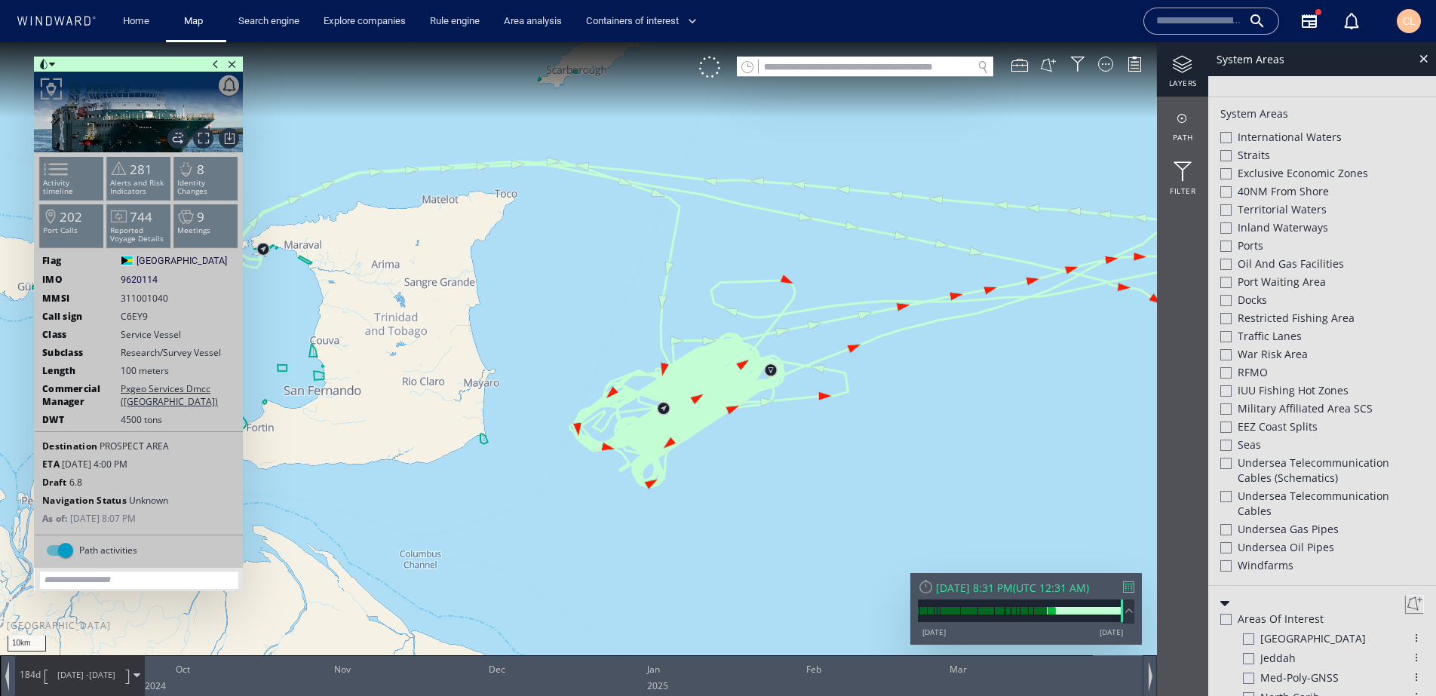
scroll to position [352, 0]
drag, startPoint x: 572, startPoint y: 373, endPoint x: 568, endPoint y: 298, distance: 74.8
click at [568, 298] on canvas "Map" at bounding box center [718, 361] width 1436 height 639
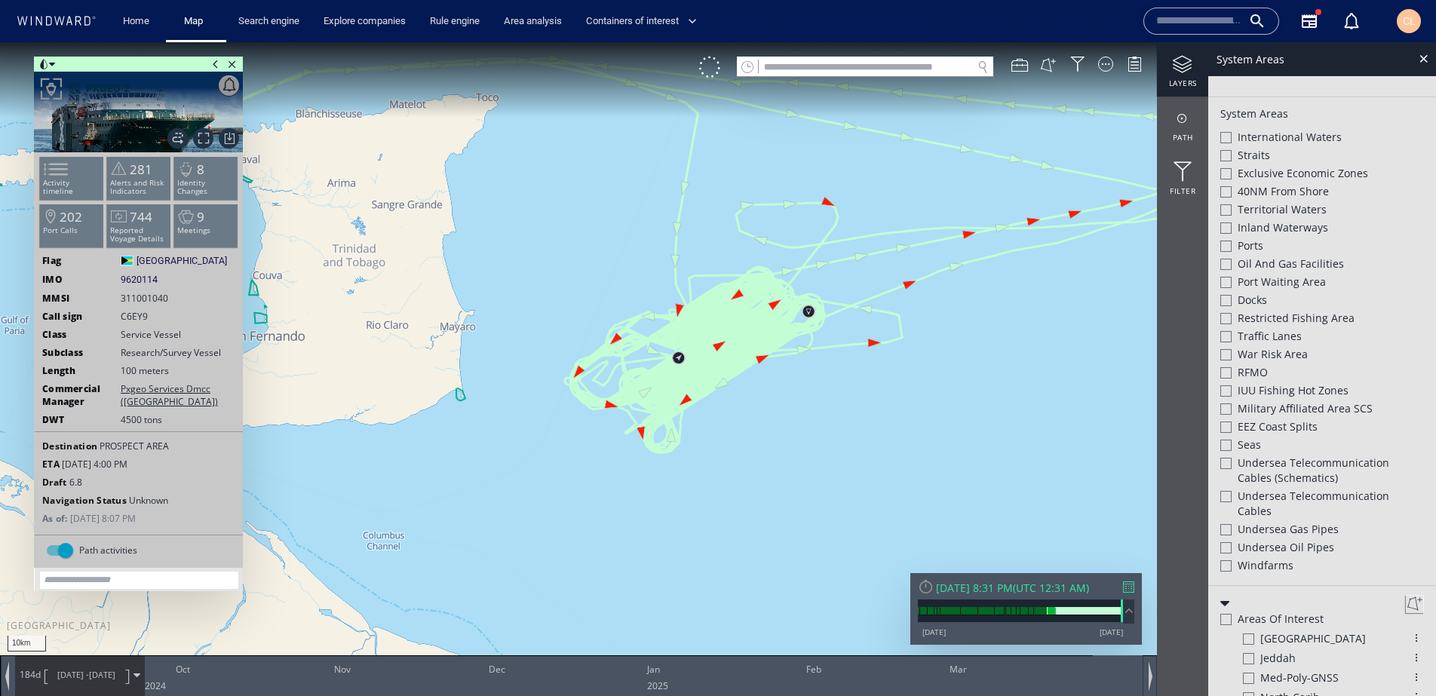
click at [1229, 463] on div at bounding box center [1226, 463] width 11 height 11
click at [1223, 261] on div at bounding box center [1226, 264] width 11 height 11
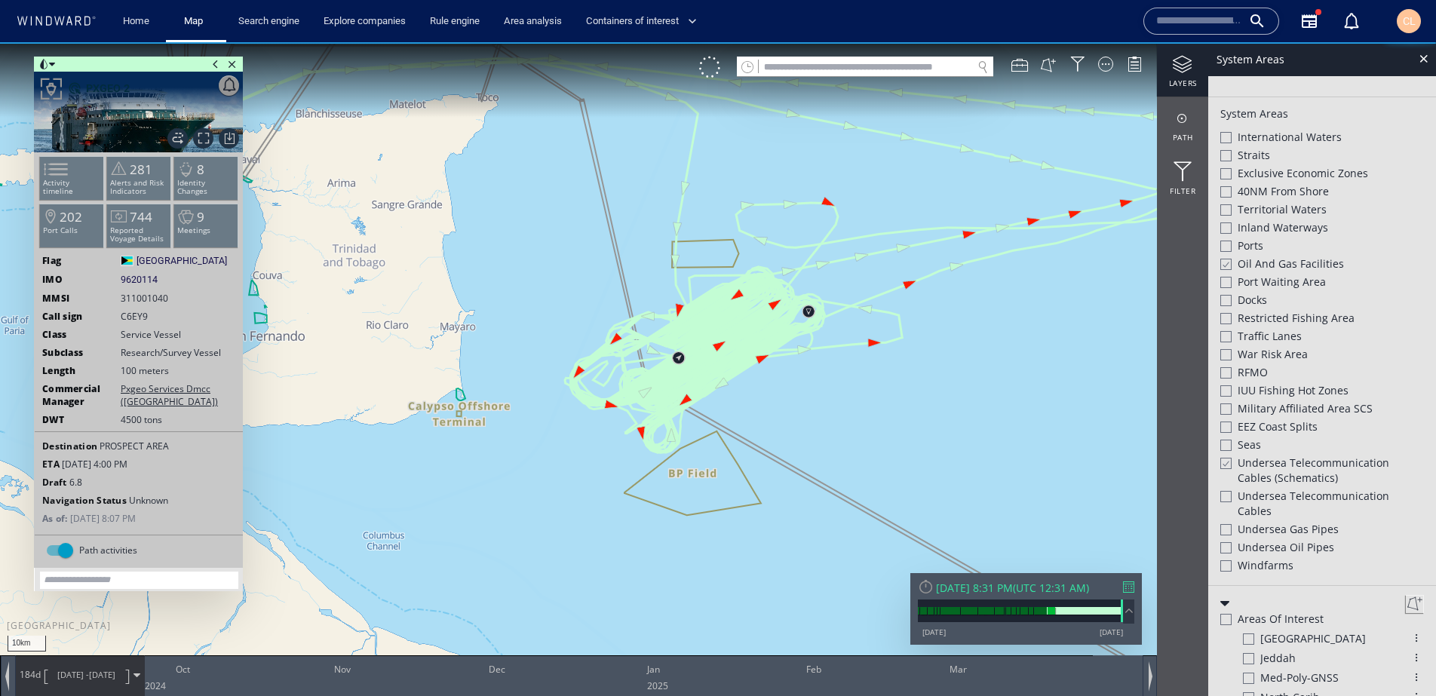
click at [1225, 545] on div at bounding box center [1226, 547] width 11 height 11
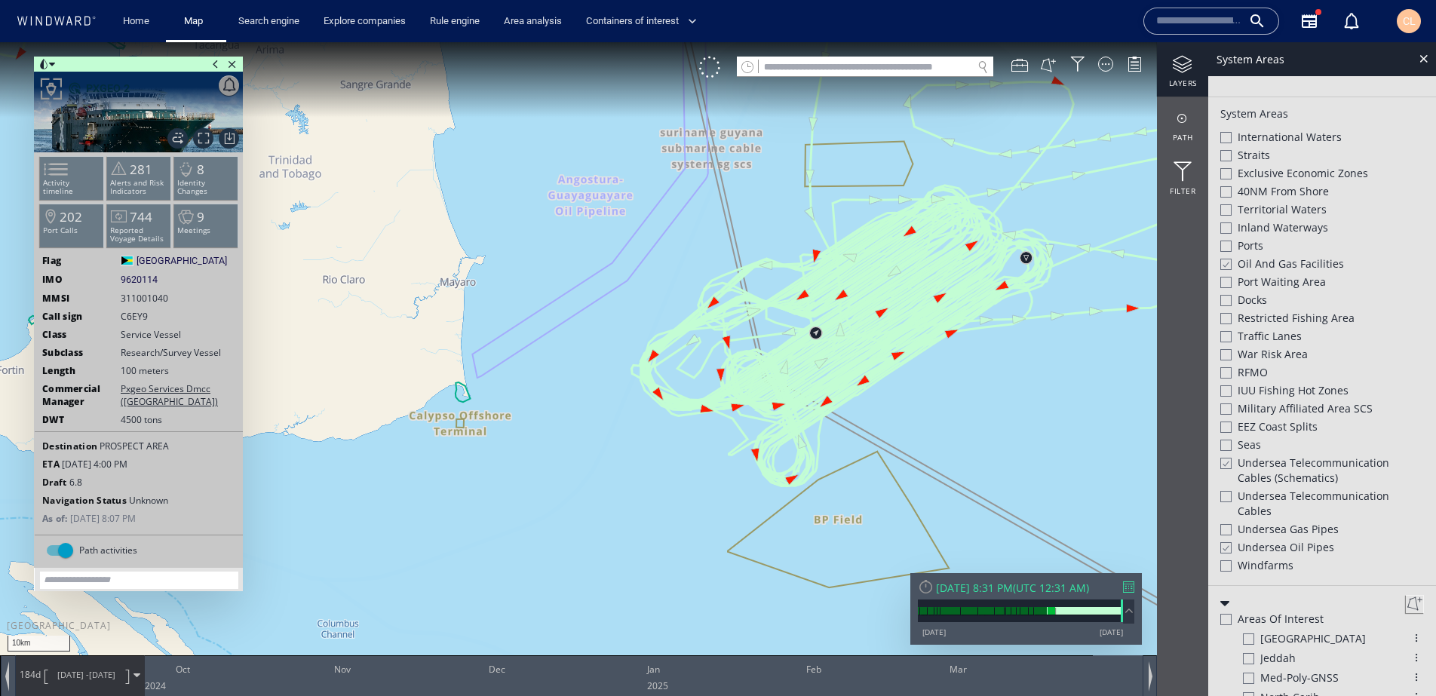
drag, startPoint x: 974, startPoint y: 389, endPoint x: 890, endPoint y: 413, distance: 87.4
click at [890, 413] on canvas "Map" at bounding box center [718, 361] width 1436 height 639
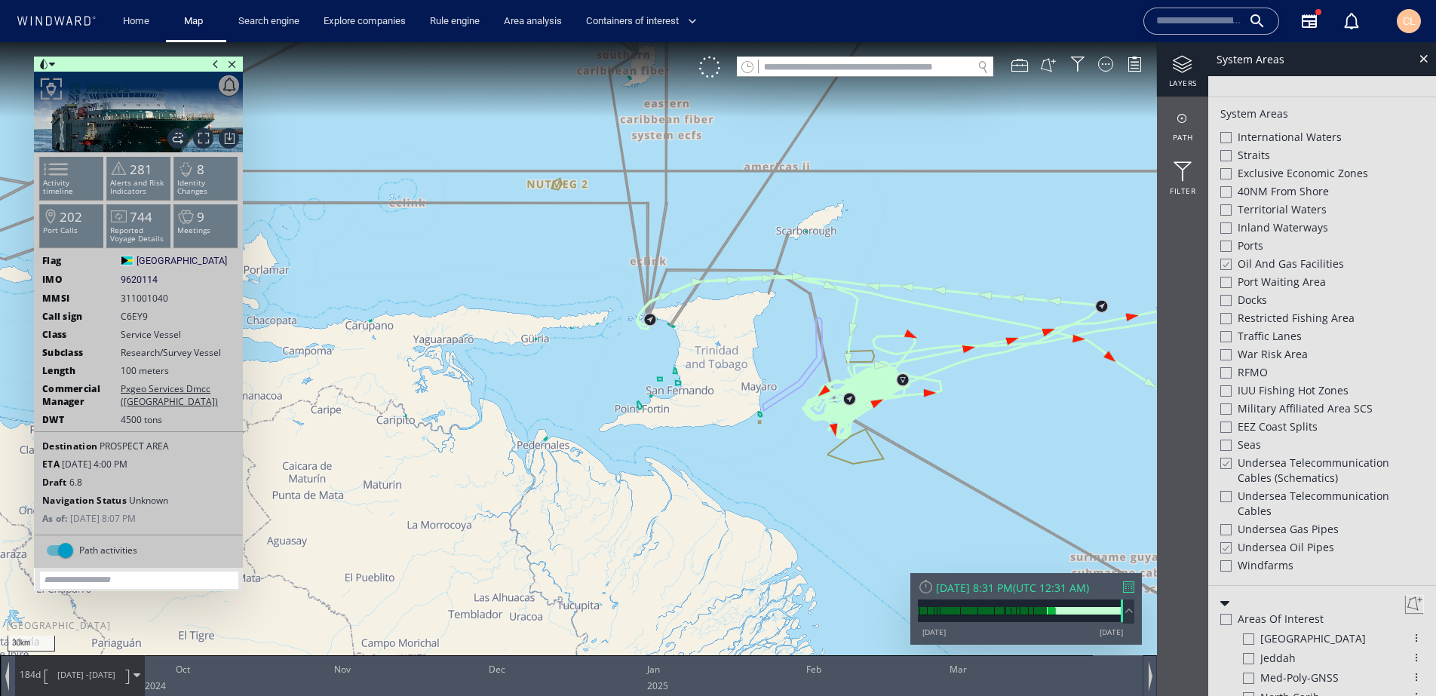
scroll to position [376, 0]
drag, startPoint x: 925, startPoint y: 410, endPoint x: 886, endPoint y: 402, distance: 39.4
click at [886, 402] on canvas "Map" at bounding box center [718, 361] width 1436 height 639
